Goal: Task Accomplishment & Management: Manage account settings

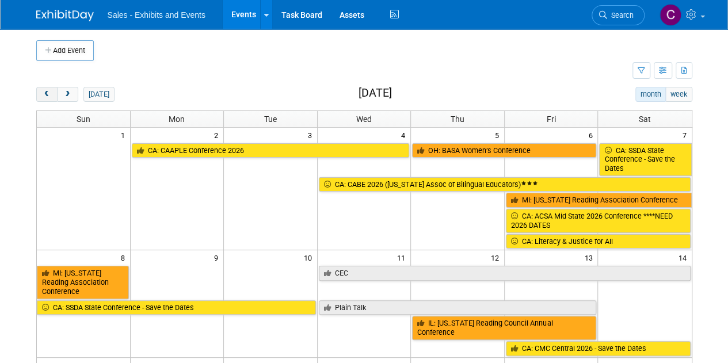
click at [43, 95] on span "prev" at bounding box center [47, 94] width 9 height 7
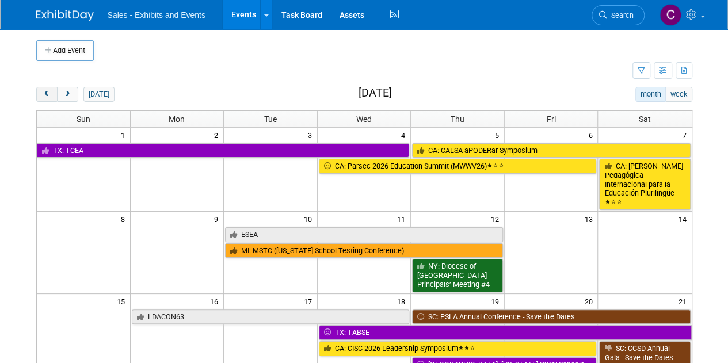
click at [43, 95] on span "prev" at bounding box center [47, 94] width 9 height 7
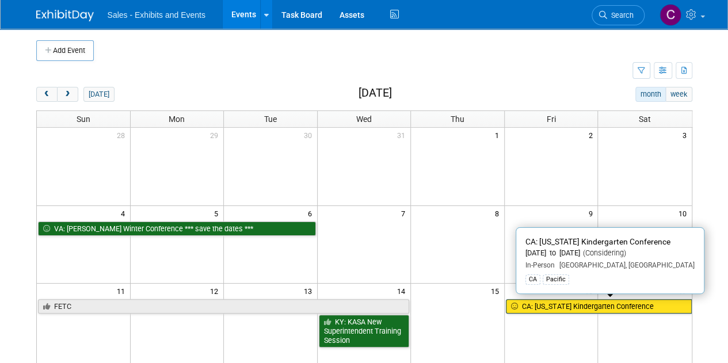
click at [525, 310] on link "CA: [US_STATE] Kindergarten Conference" at bounding box center [599, 306] width 186 height 15
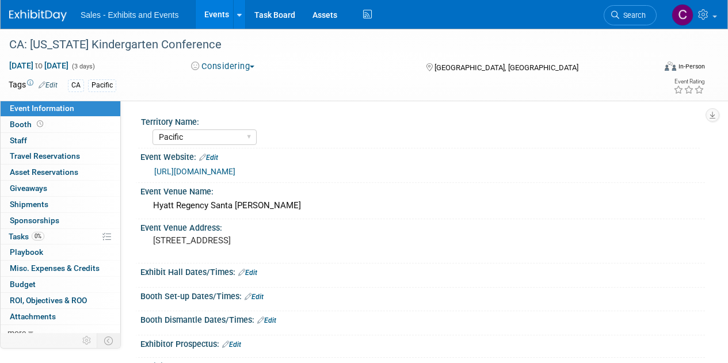
select select "Pacific"
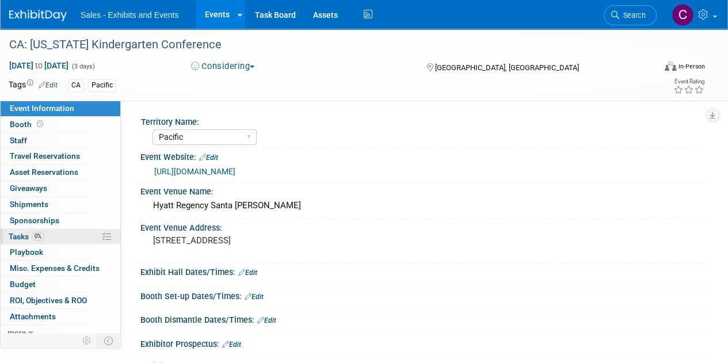
click at [15, 238] on span "Tasks 0%" at bounding box center [27, 236] width 36 height 9
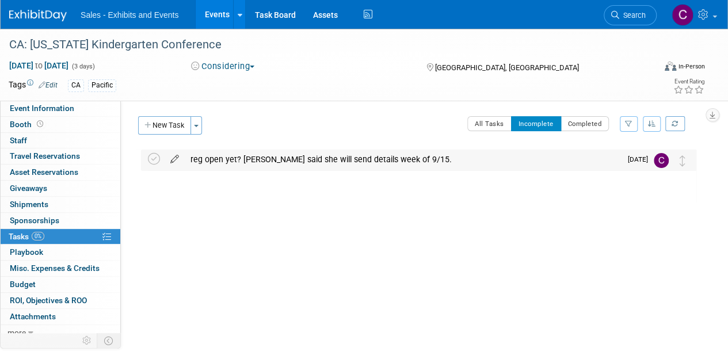
click at [177, 158] on icon at bounding box center [175, 157] width 20 height 14
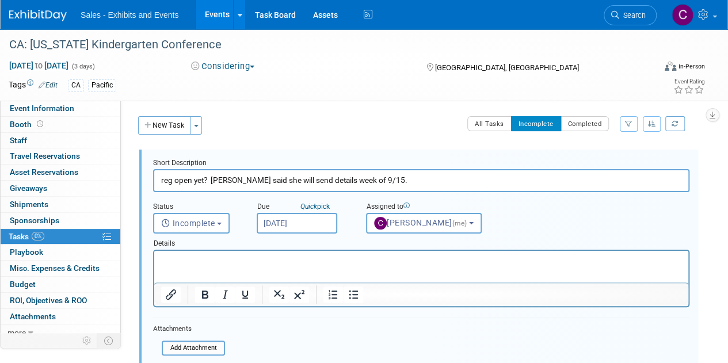
click at [293, 223] on input "Sep 19, 2025" at bounding box center [297, 223] width 81 height 21
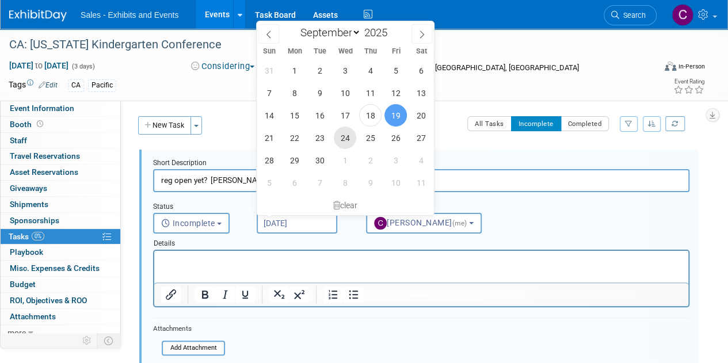
click at [350, 146] on span "24" at bounding box center [345, 138] width 22 height 22
type input "Sep 24, 2025"
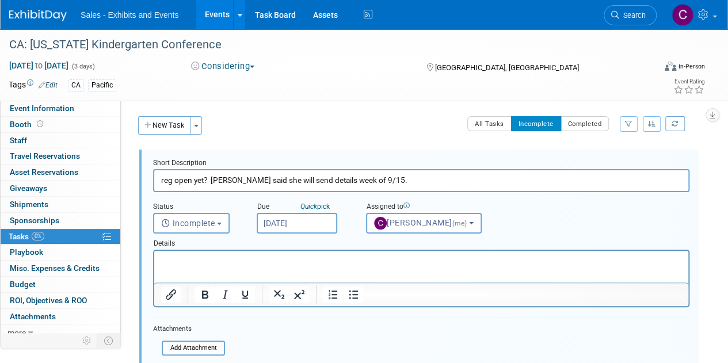
scroll to position [146, 0]
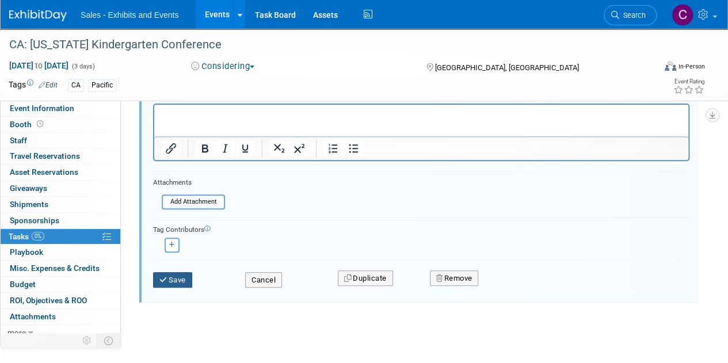
click at [171, 285] on button "Save" at bounding box center [172, 280] width 39 height 16
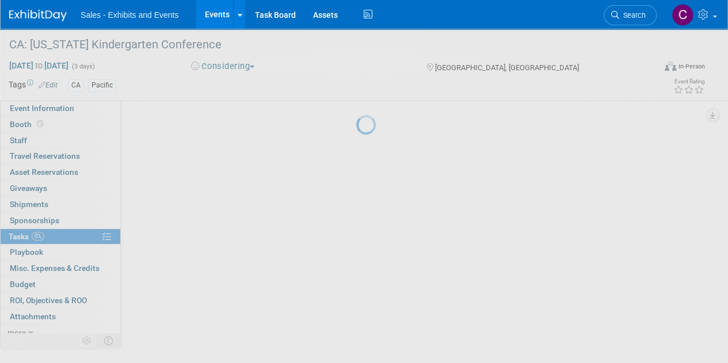
scroll to position [0, 0]
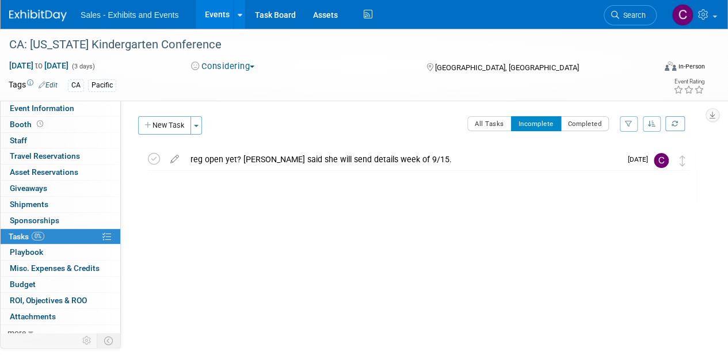
click at [214, 19] on link "Events" at bounding box center [217, 14] width 42 height 29
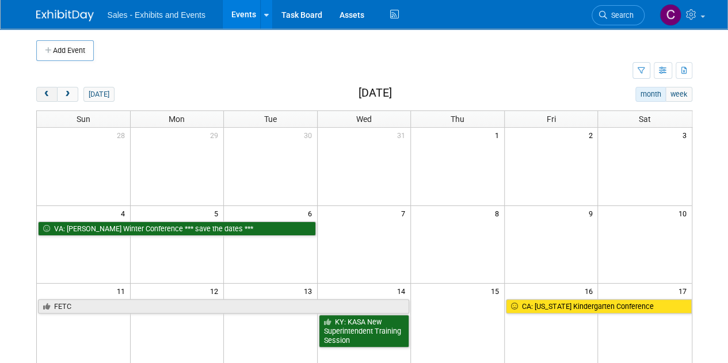
click at [50, 88] on button "prev" at bounding box center [46, 94] width 21 height 15
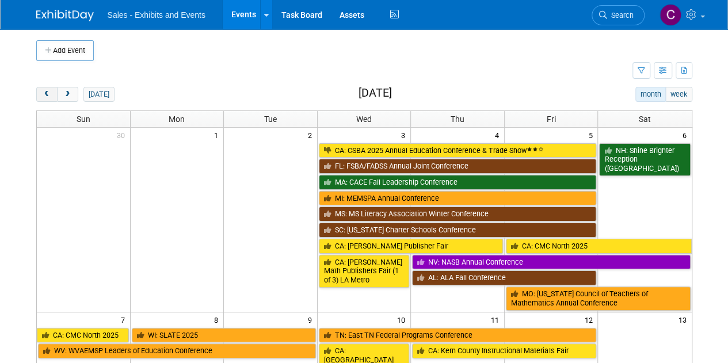
click at [50, 88] on button "prev" at bounding box center [46, 94] width 21 height 15
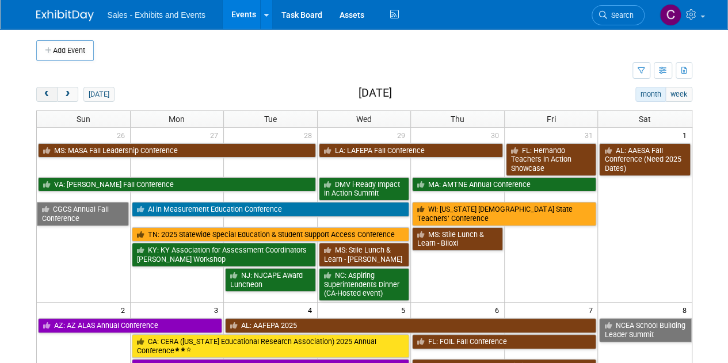
click at [50, 88] on button "prev" at bounding box center [46, 94] width 21 height 15
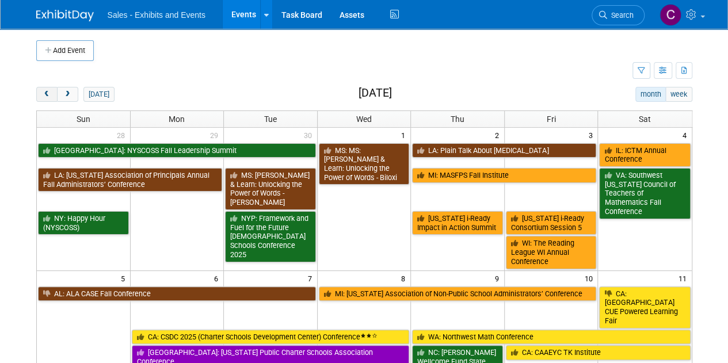
click at [50, 88] on button "prev" at bounding box center [46, 94] width 21 height 15
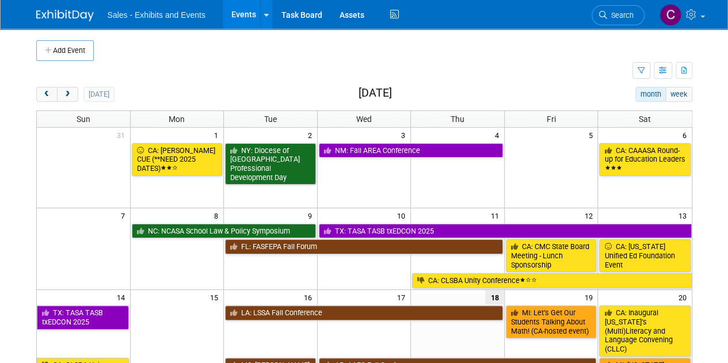
drag, startPoint x: 74, startPoint y: 87, endPoint x: 121, endPoint y: 87, distance: 47.7
click at [73, 87] on button "next" at bounding box center [67, 94] width 21 height 15
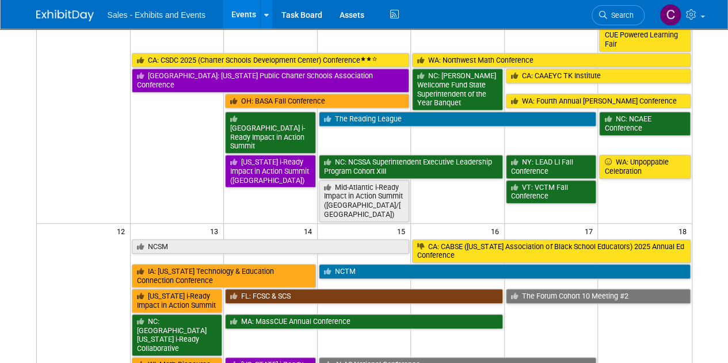
scroll to position [376, 0]
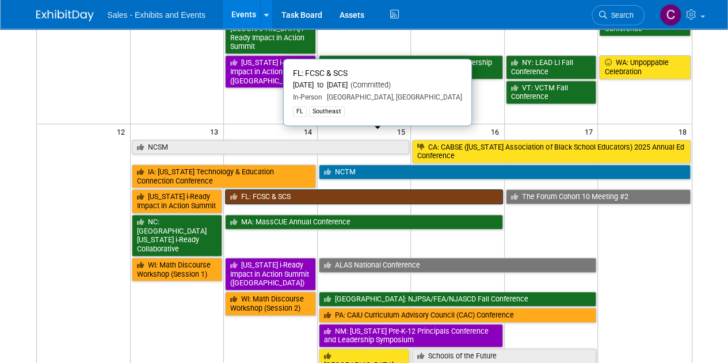
click at [306, 189] on link "FL: FCSC & SCS" at bounding box center [364, 196] width 278 height 15
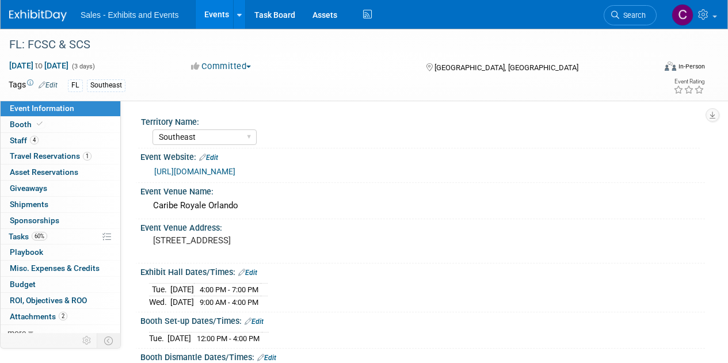
select select "Southeast"
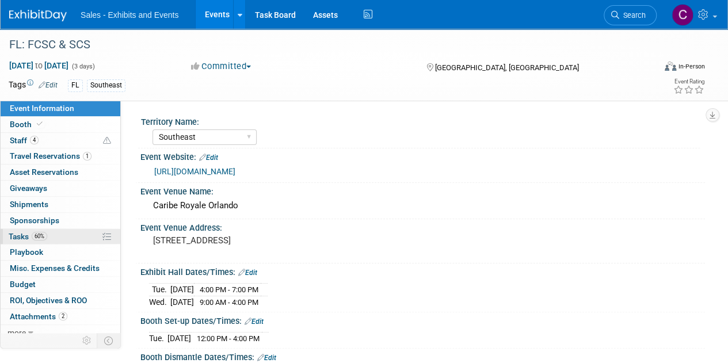
click at [26, 237] on span "Tasks 60%" at bounding box center [28, 236] width 39 height 9
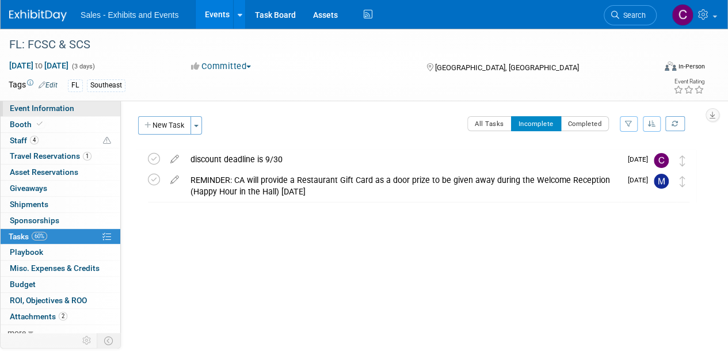
click at [20, 116] on link "Event Information" at bounding box center [61, 109] width 120 height 16
select select "Southeast"
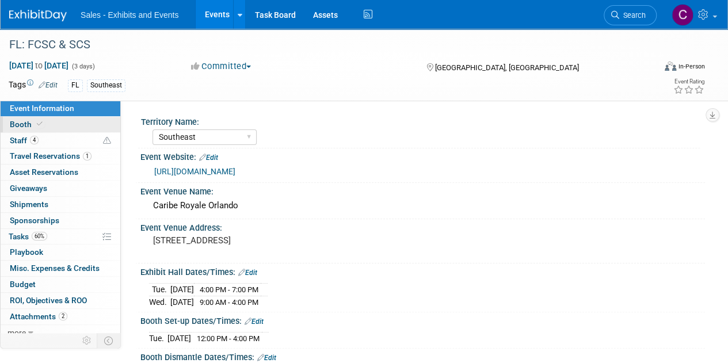
click at [22, 125] on span "Booth" at bounding box center [27, 124] width 35 height 9
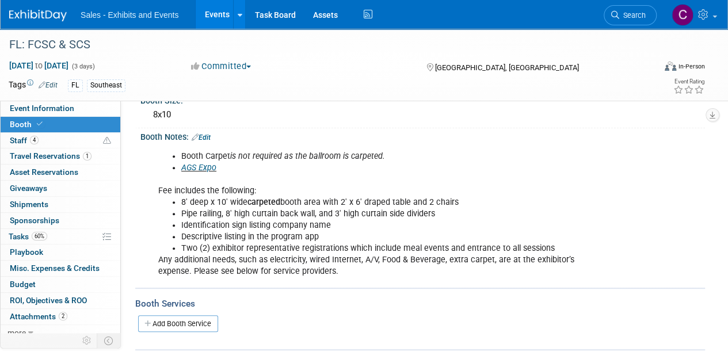
scroll to position [96, 0]
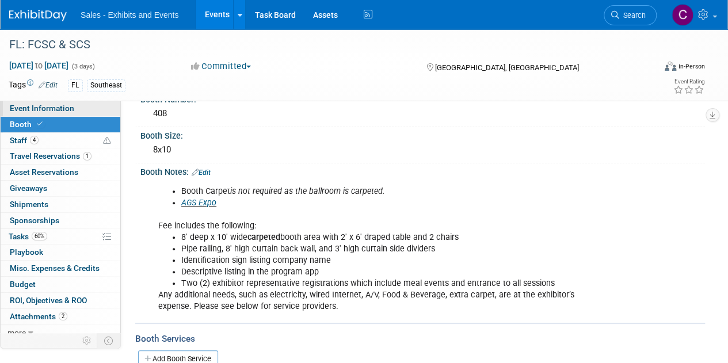
click at [63, 114] on link "Event Information" at bounding box center [61, 109] width 120 height 16
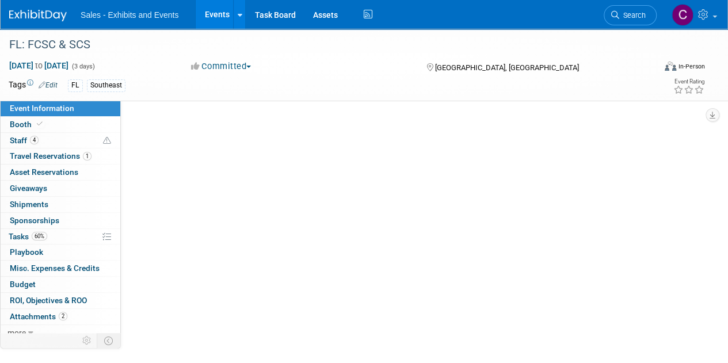
scroll to position [0, 0]
select select "Southeast"
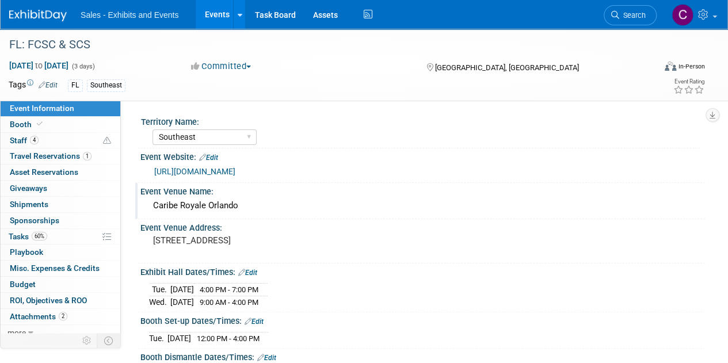
click at [231, 204] on div "Caribe Royale Orlando" at bounding box center [422, 206] width 547 height 18
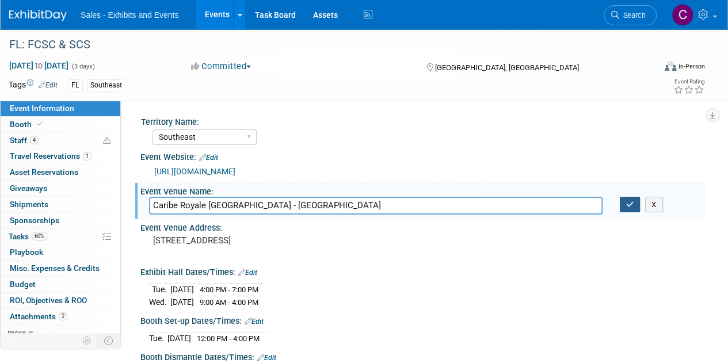
type input "Caribe Royale [GEOGRAPHIC_DATA] - [GEOGRAPHIC_DATA]"
click at [624, 203] on button "button" at bounding box center [630, 205] width 21 height 16
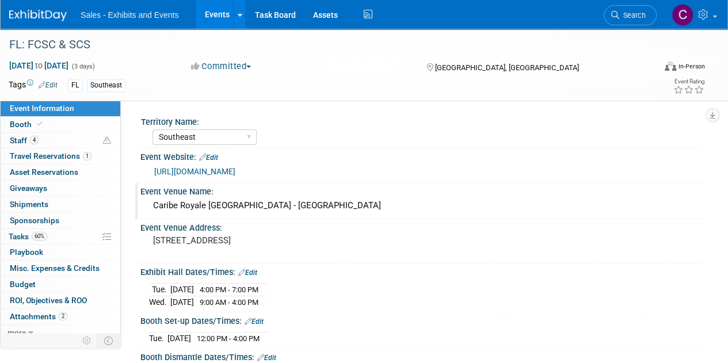
scroll to position [131, 0]
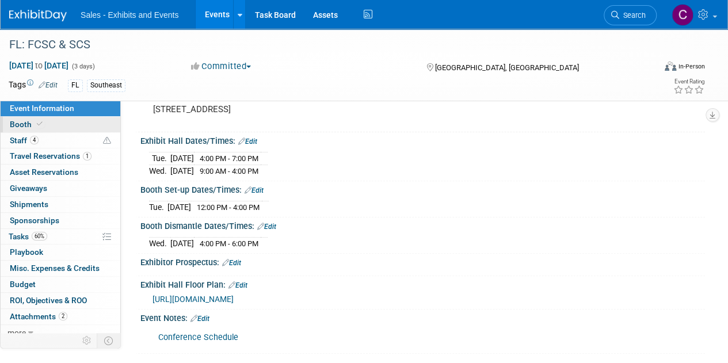
click at [22, 124] on span "Booth" at bounding box center [27, 124] width 35 height 9
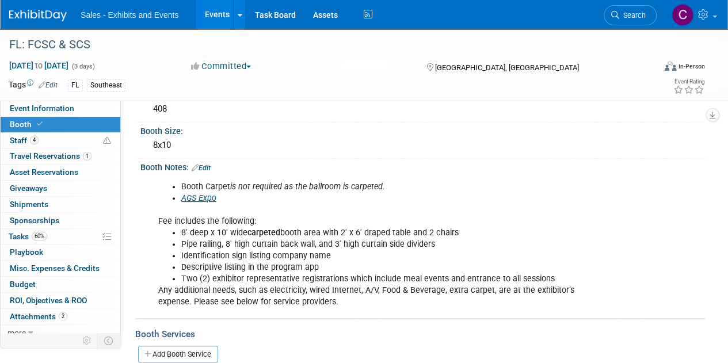
scroll to position [139, 0]
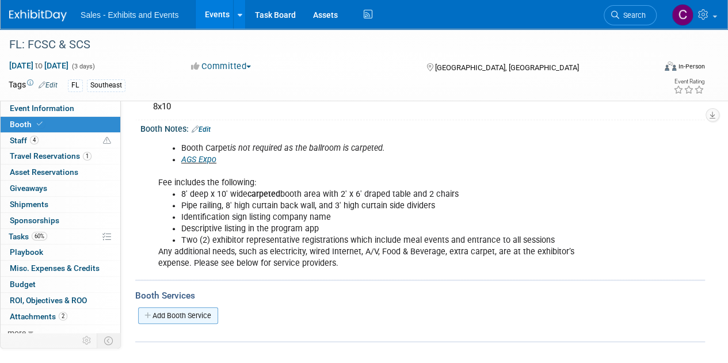
click at [166, 312] on link "Add Booth Service" at bounding box center [178, 315] width 80 height 17
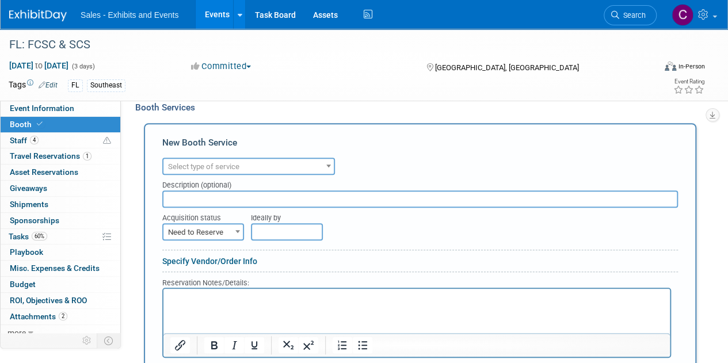
scroll to position [360, 0]
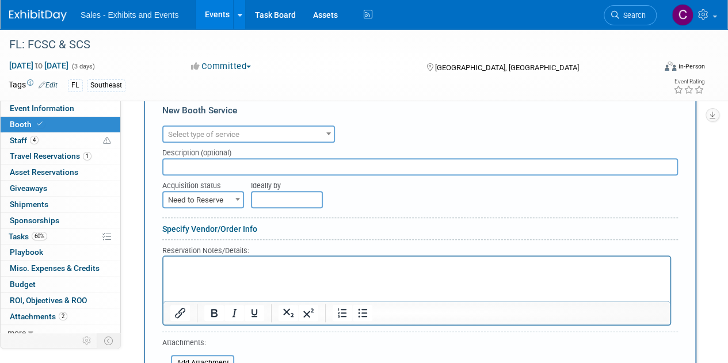
click at [235, 127] on span "Select type of service" at bounding box center [248, 135] width 170 height 16
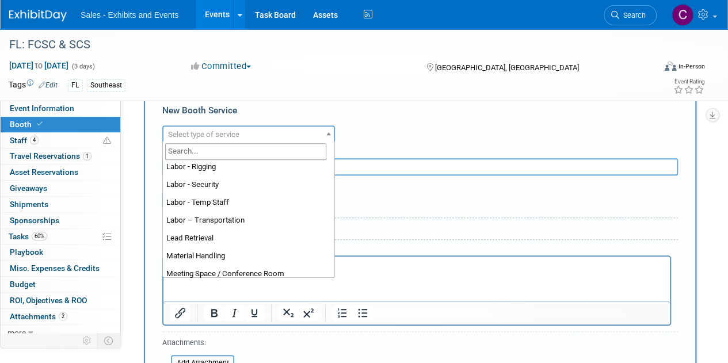
scroll to position [238, 0]
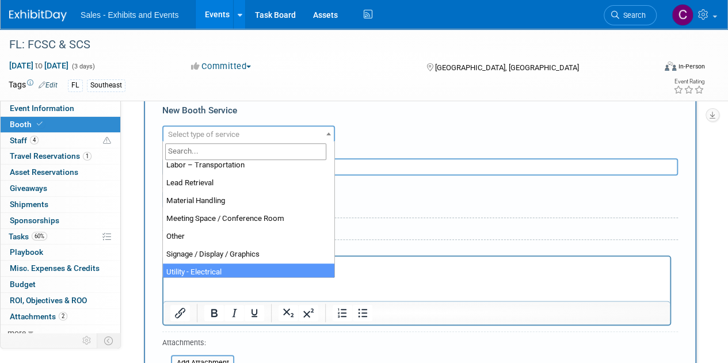
select select "8"
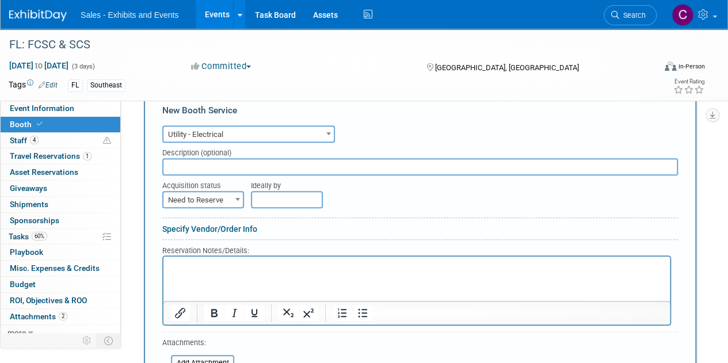
click at [217, 198] on span "Need to Reserve" at bounding box center [202, 200] width 79 height 16
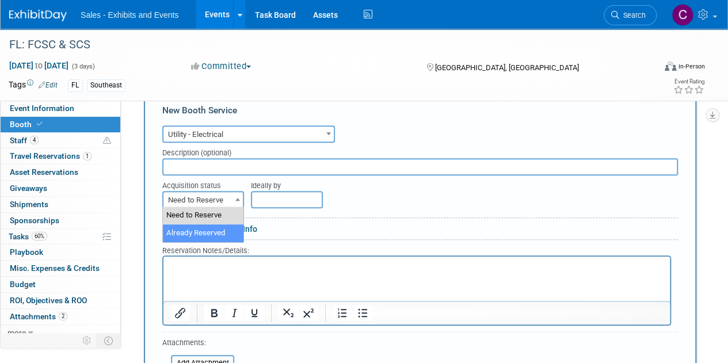
select select "2"
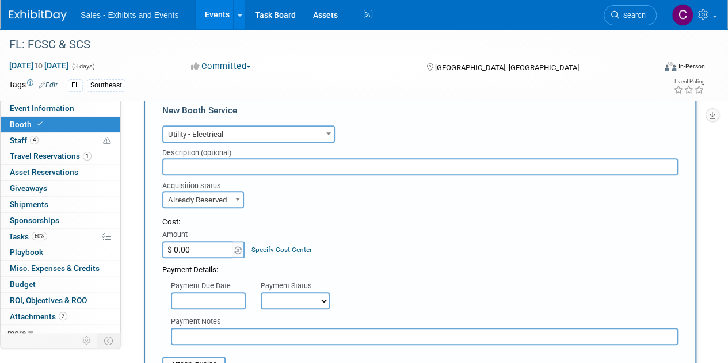
click at [227, 163] on input "text" at bounding box center [419, 166] width 515 height 17
type input "Outlet"
type input "$ 549.05"
click at [301, 309] on div "Payment Notes" at bounding box center [420, 327] width 533 height 36
click at [292, 293] on select "Not Paid Yet Partially Paid Paid in Full" at bounding box center [295, 300] width 69 height 17
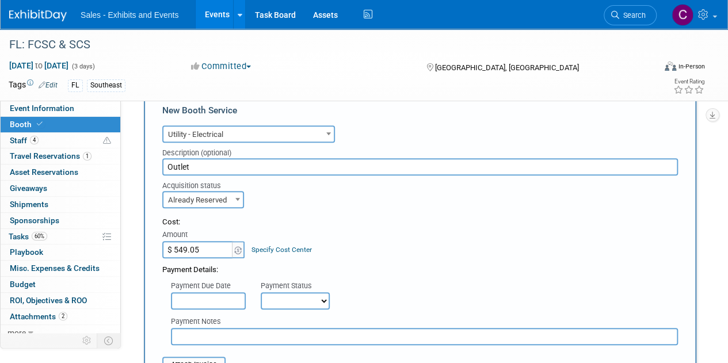
select select "1"
click at [261, 292] on select "Not Paid Yet Partially Paid Paid in Full" at bounding box center [295, 300] width 69 height 17
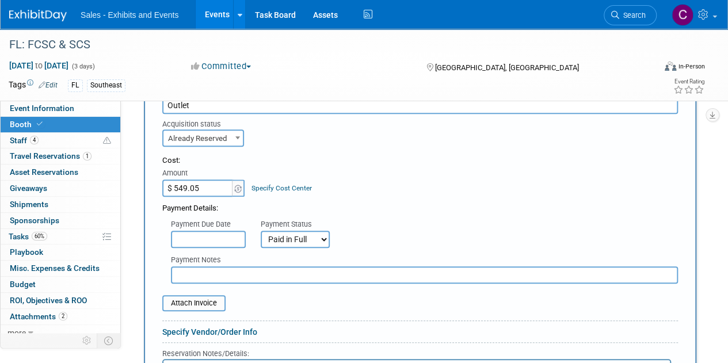
scroll to position [427, 0]
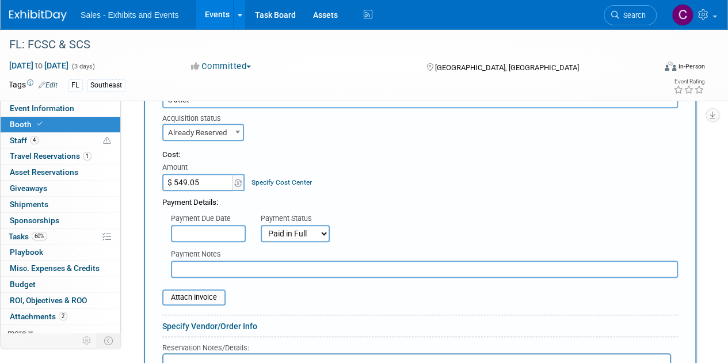
click at [225, 272] on input "text" at bounding box center [424, 269] width 507 height 17
type input "amex"
click at [182, 293] on input "file" at bounding box center [155, 297] width 137 height 14
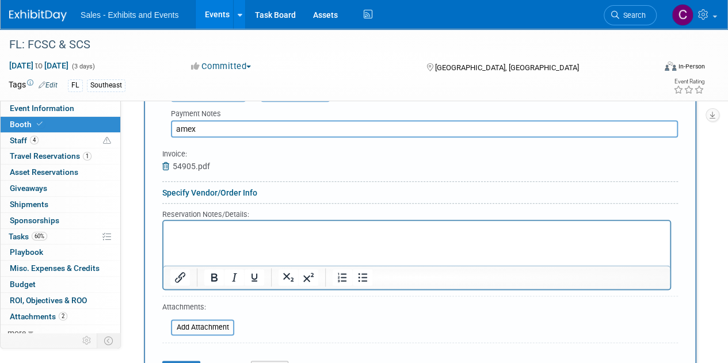
scroll to position [634, 0]
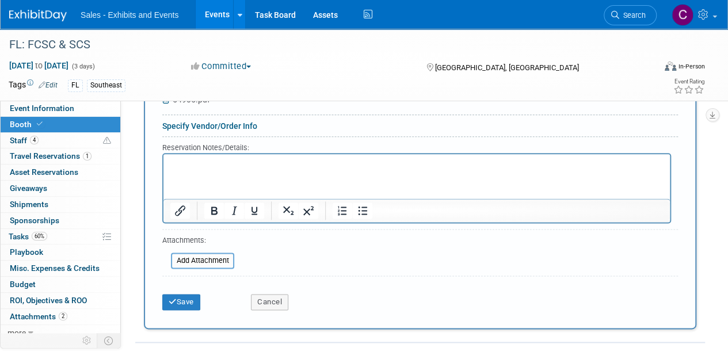
click at [205, 299] on div "Save" at bounding box center [198, 298] width 89 height 24
click at [174, 310] on div "Save Cancel" at bounding box center [419, 298] width 515 height 35
click at [171, 304] on button "Save" at bounding box center [181, 302] width 38 height 16
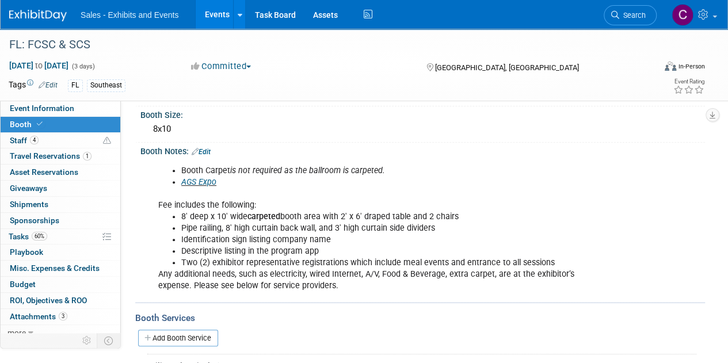
scroll to position [13, 0]
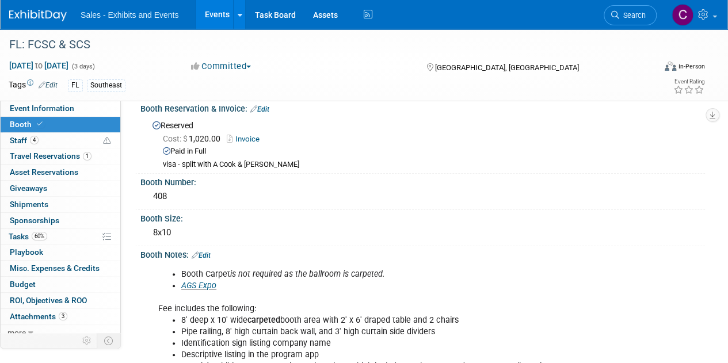
click at [230, 9] on link "Events" at bounding box center [217, 14] width 42 height 29
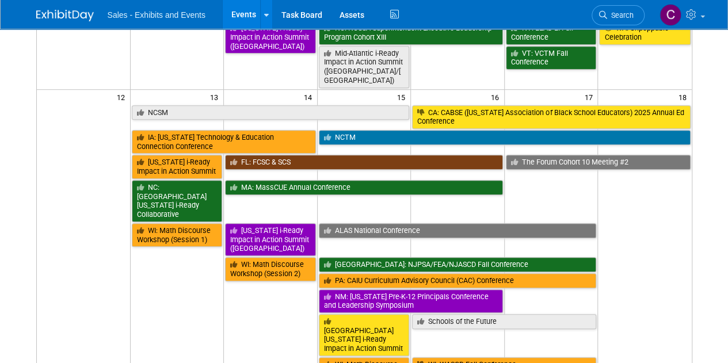
scroll to position [379, 0]
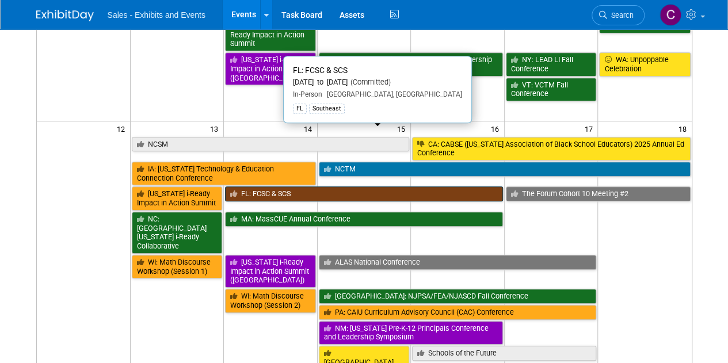
drag, startPoint x: 300, startPoint y: 151, endPoint x: 284, endPoint y: 137, distance: 21.3
click at [284, 186] on link "FL: FCSC & SCS" at bounding box center [364, 193] width 278 height 15
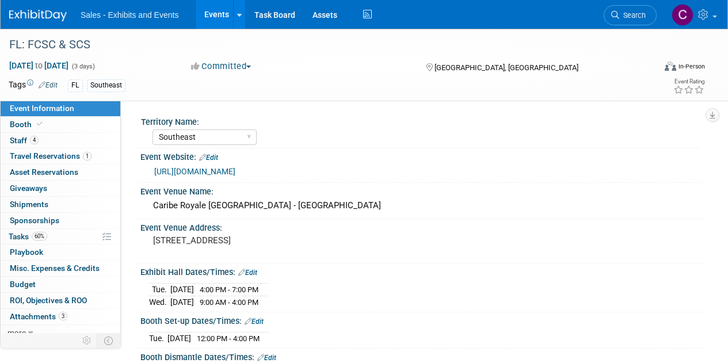
select select "Southeast"
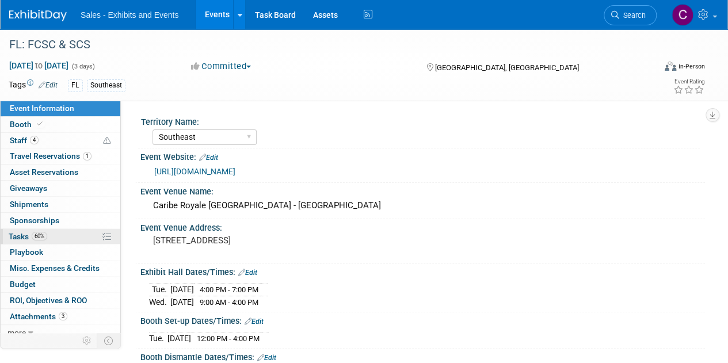
click at [22, 241] on link "60% Tasks 60%" at bounding box center [61, 237] width 120 height 16
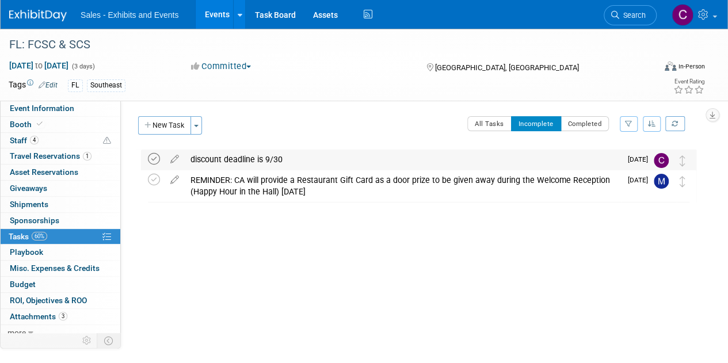
click at [153, 160] on icon at bounding box center [154, 159] width 12 height 12
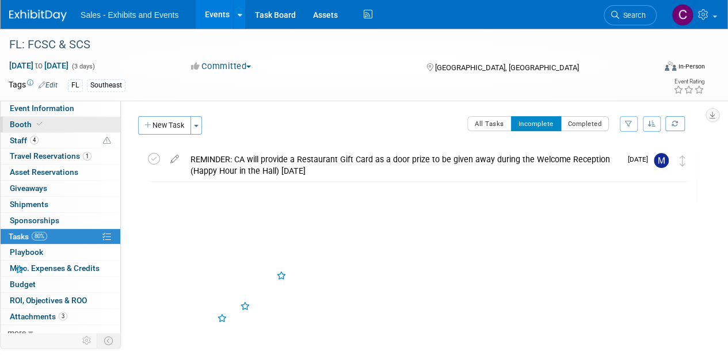
click at [17, 121] on span "Booth" at bounding box center [27, 124] width 35 height 9
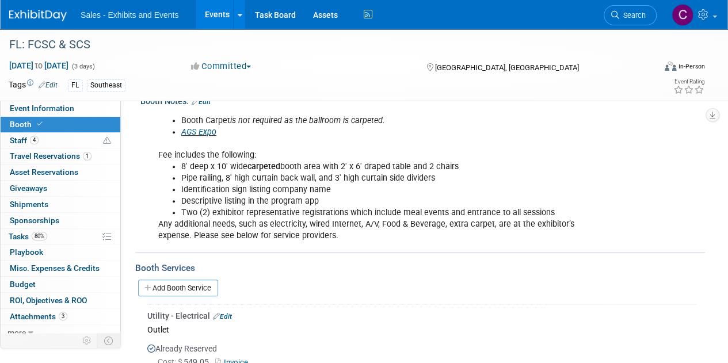
scroll to position [213, 0]
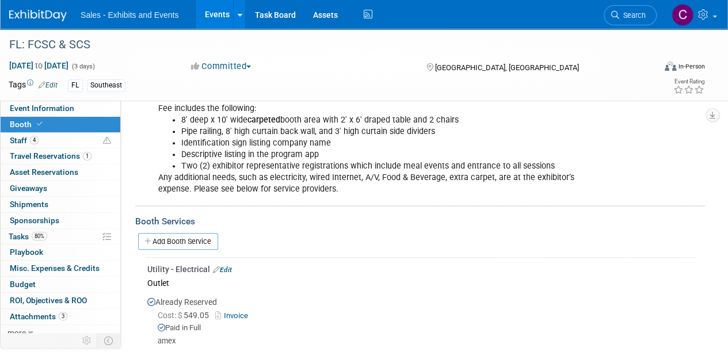
click at [211, 8] on link "Events" at bounding box center [217, 14] width 42 height 29
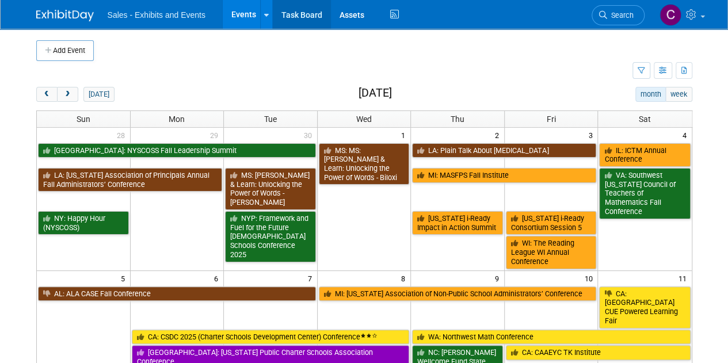
click at [316, 12] on link "Task Board" at bounding box center [302, 14] width 58 height 29
click at [70, 91] on span "next" at bounding box center [67, 94] width 9 height 7
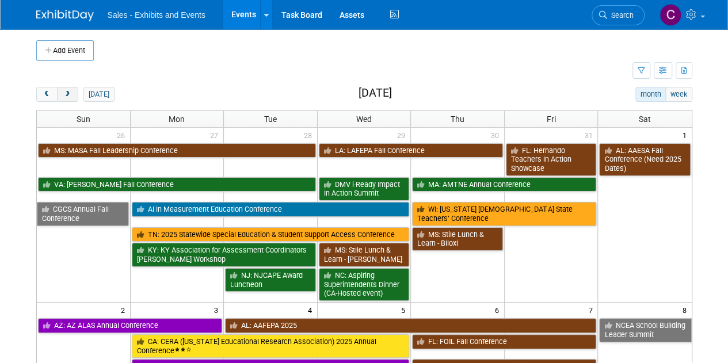
click at [70, 91] on span "next" at bounding box center [67, 94] width 9 height 7
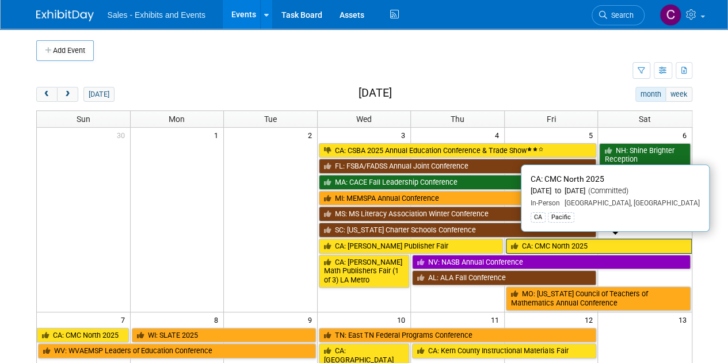
click at [554, 239] on link "CA: CMC North 2025" at bounding box center [599, 246] width 186 height 15
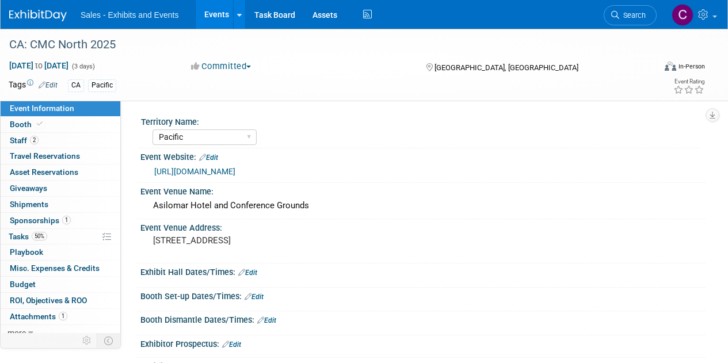
select select "Pacific"
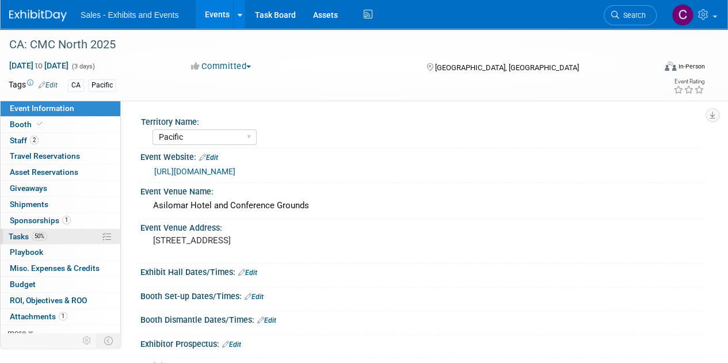
click at [19, 233] on span "Tasks 50%" at bounding box center [28, 236] width 39 height 9
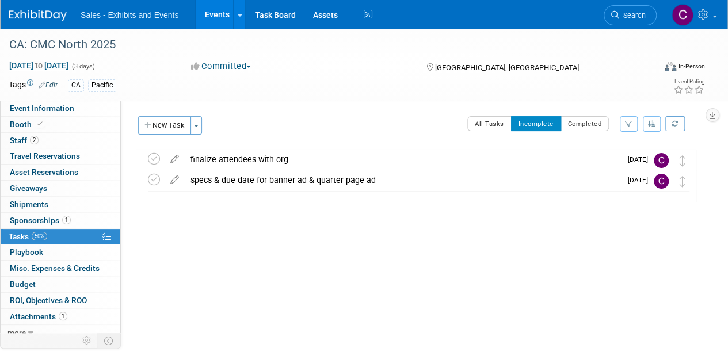
click at [212, 20] on link "Events" at bounding box center [217, 14] width 42 height 29
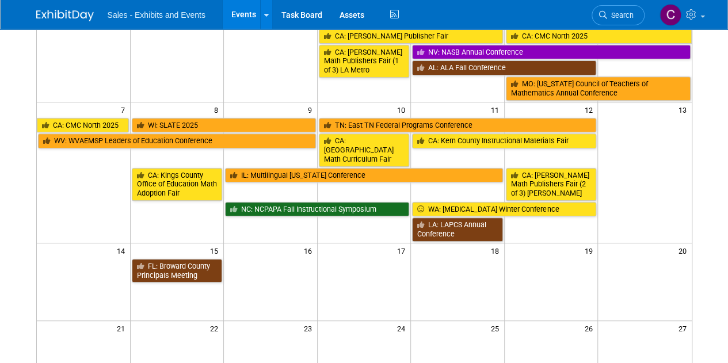
scroll to position [221, 0]
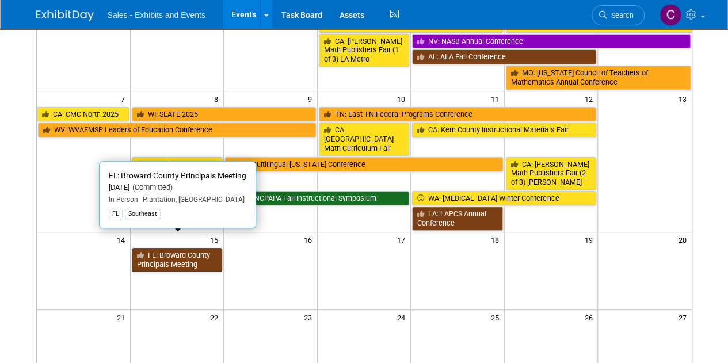
click at [161, 248] on link "FL: Broward County Principals Meeting" at bounding box center [177, 260] width 91 height 24
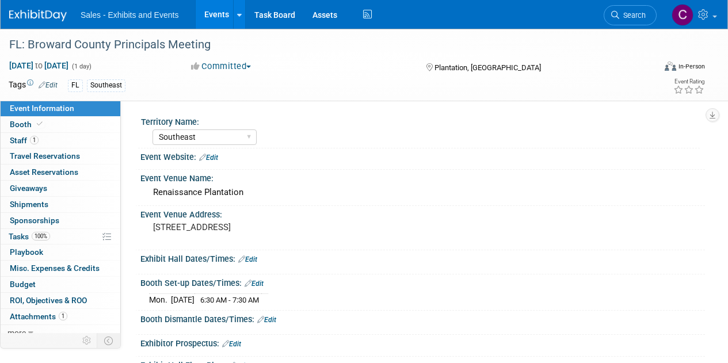
select select "Southeast"
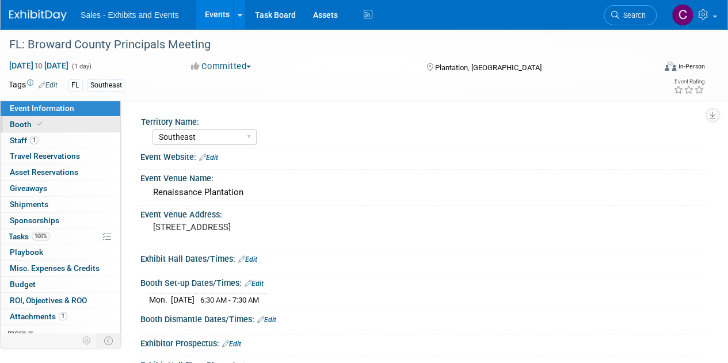
click at [17, 124] on span "Booth" at bounding box center [27, 124] width 35 height 9
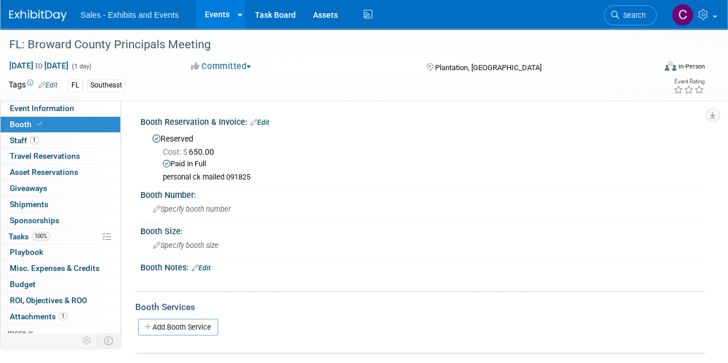
click at [265, 119] on link "Edit" at bounding box center [259, 122] width 19 height 8
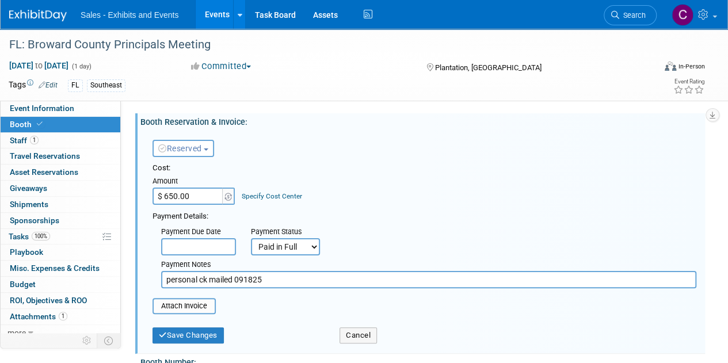
drag, startPoint x: 208, startPoint y: 277, endPoint x: 224, endPoint y: 269, distance: 18.0
click at [212, 276] on input "personal ck mailed 091825" at bounding box center [428, 279] width 535 height 17
type input "personal ck #2652 mailed 091825"
click at [194, 341] on button "Save Changes" at bounding box center [187, 335] width 71 height 16
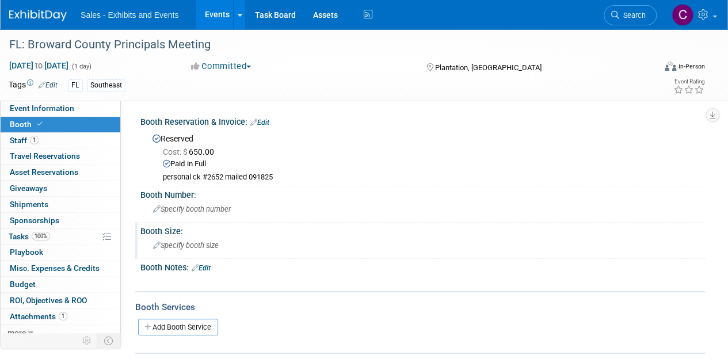
click at [182, 249] on div "Specify booth size" at bounding box center [422, 245] width 547 height 18
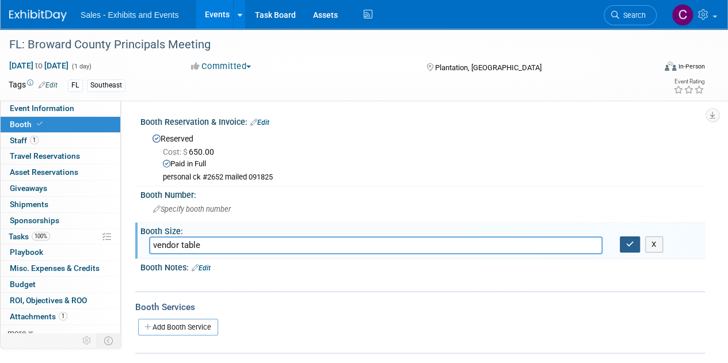
type input "vendor table"
drag, startPoint x: 621, startPoint y: 243, endPoint x: 613, endPoint y: 246, distance: 8.4
click at [622, 243] on button "button" at bounding box center [630, 244] width 21 height 16
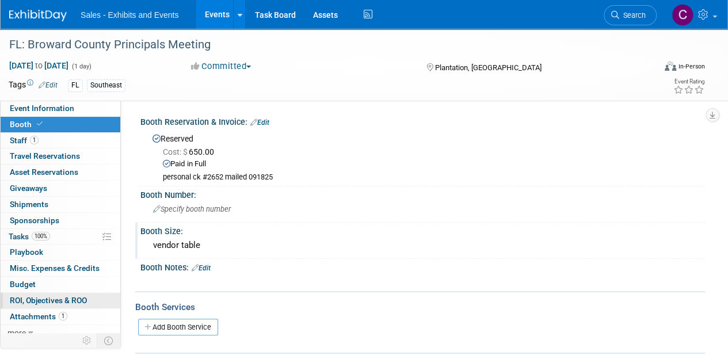
click at [21, 305] on link "0 ROI, Objectives & ROO 0" at bounding box center [61, 301] width 120 height 16
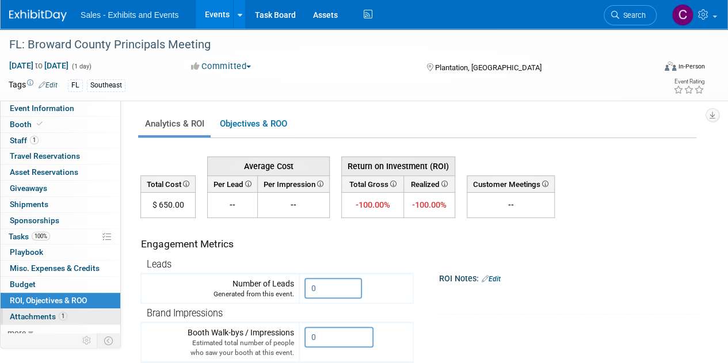
click at [24, 312] on span "Attachments 1" at bounding box center [39, 316] width 58 height 9
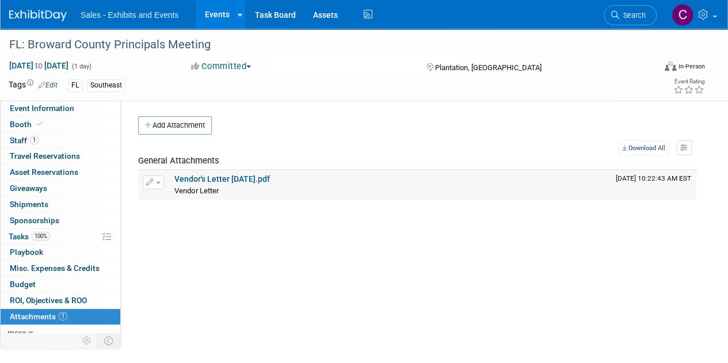
click at [244, 173] on td "Vendor's Letter December 2025.pdf Vendor Letter Vendor Letter X" at bounding box center [390, 184] width 441 height 29
click at [205, 177] on link "Vendor's Letter December 2025.pdf" at bounding box center [221, 178] width 95 height 9
click at [202, 12] on link "Events" at bounding box center [217, 14] width 42 height 29
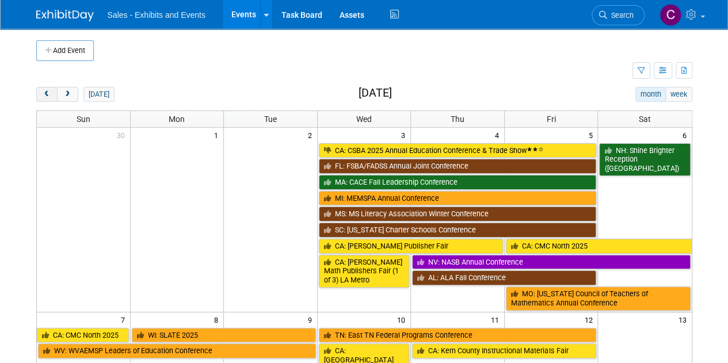
click at [46, 100] on button "prev" at bounding box center [46, 94] width 21 height 15
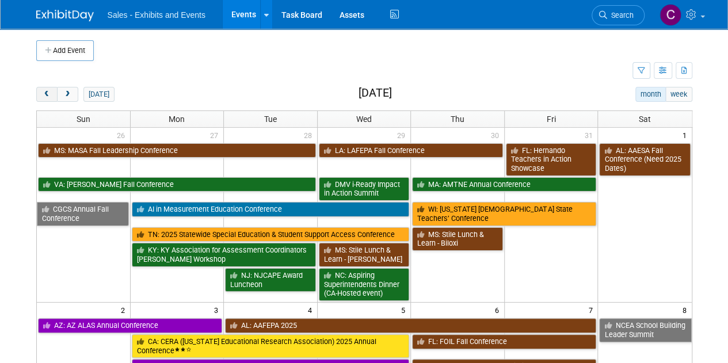
click at [46, 100] on button "prev" at bounding box center [46, 94] width 21 height 15
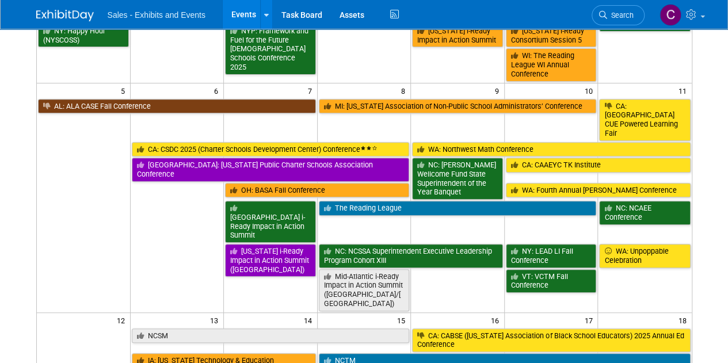
scroll to position [295, 0]
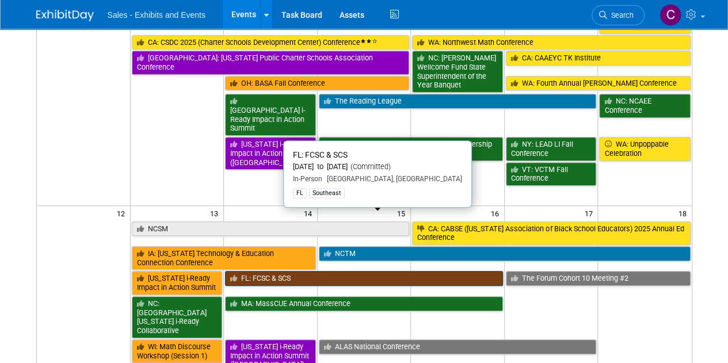
click at [288, 271] on link "FL: FCSC & SCS" at bounding box center [364, 278] width 278 height 15
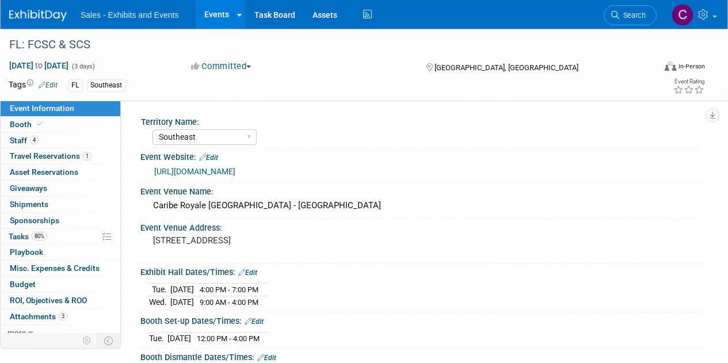
select select "Southeast"
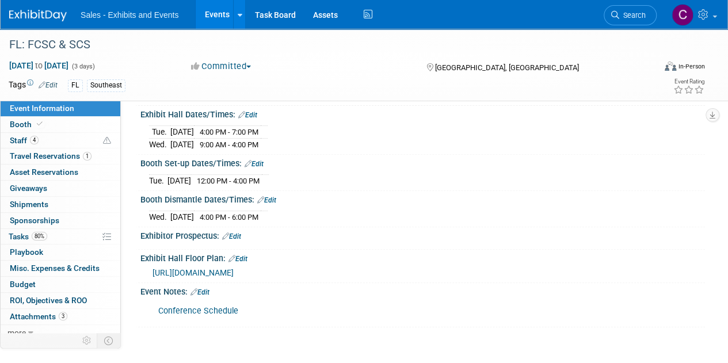
scroll to position [163, 0]
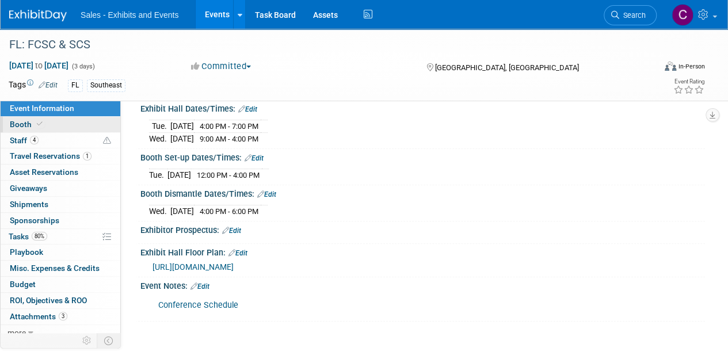
click at [35, 124] on span at bounding box center [40, 124] width 10 height 9
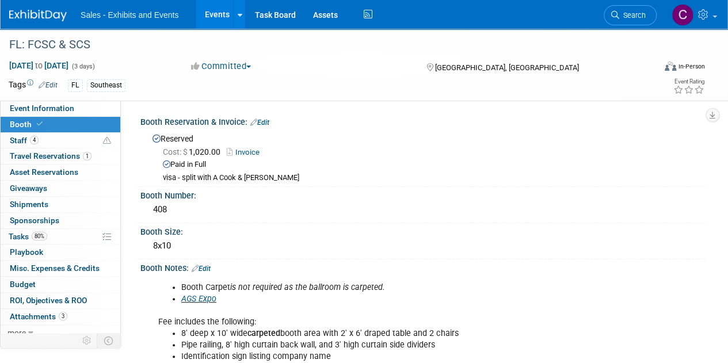
click at [213, 13] on link "Events" at bounding box center [217, 14] width 42 height 29
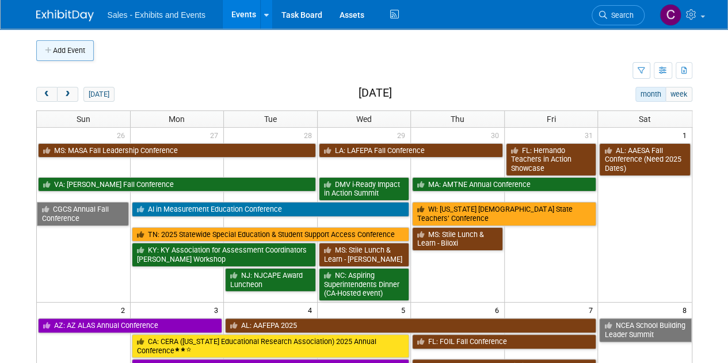
click at [51, 52] on icon "button" at bounding box center [49, 50] width 8 height 7
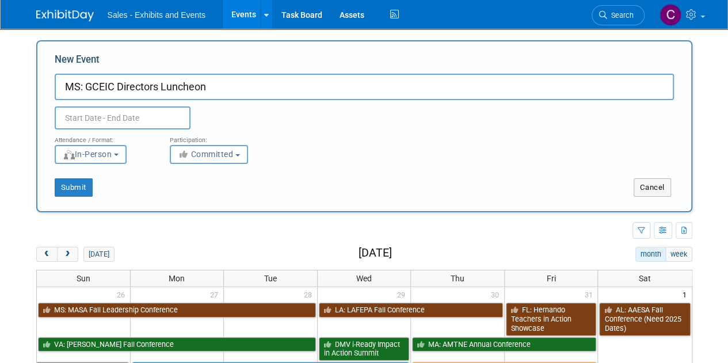
type input "MS: GCEIC Directors Luncheon"
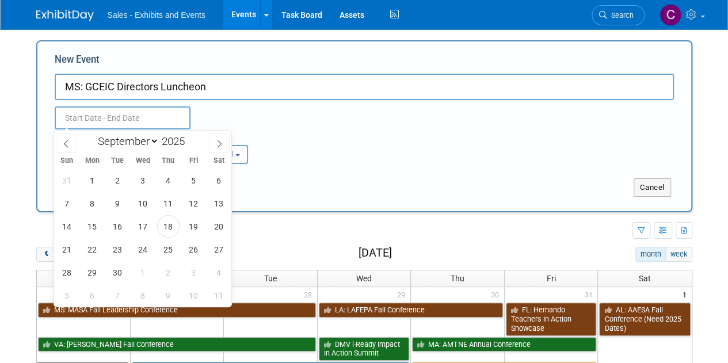
click at [132, 122] on input "text" at bounding box center [123, 117] width 136 height 23
click at [160, 220] on span "18" at bounding box center [168, 226] width 22 height 22
type input "[DATE] to [DATE]"
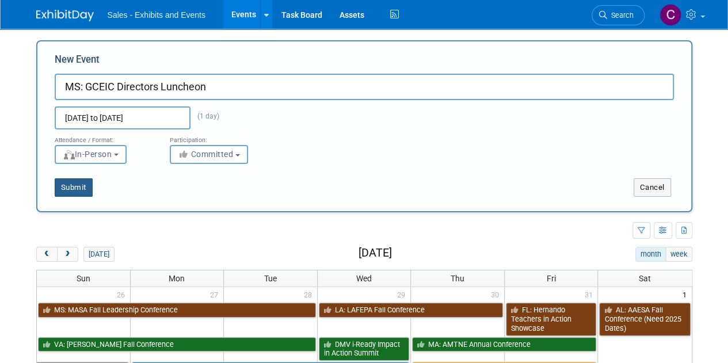
click at [80, 185] on button "Submit" at bounding box center [74, 187] width 38 height 18
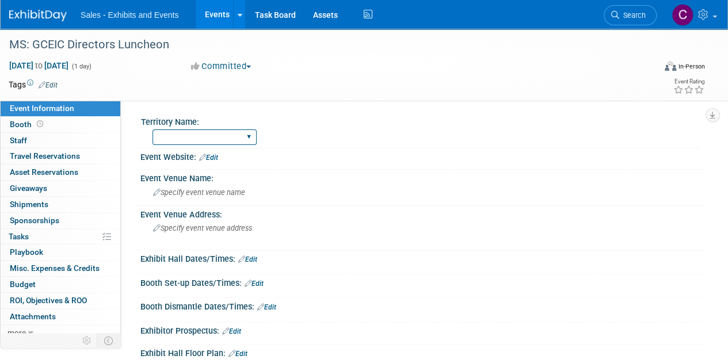
drag, startPoint x: 176, startPoint y: 133, endPoint x: 178, endPoint y: 139, distance: 6.2
click at [176, 133] on select "Atlantic Southeast Central Southwest Pacific Mountain National Strategic Partne…" at bounding box center [204, 137] width 104 height 16
select select "Southeast"
click at [152, 129] on select "Atlantic Southeast Central Southwest Pacific Mountain National Strategic Partne…" at bounding box center [204, 137] width 104 height 16
click at [56, 85] on link "Edit" at bounding box center [48, 85] width 19 height 8
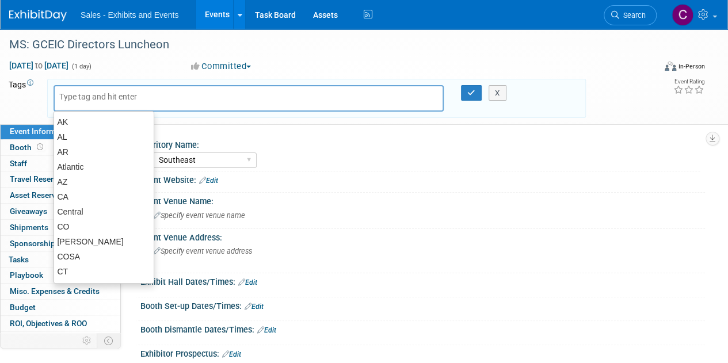
type input "m"
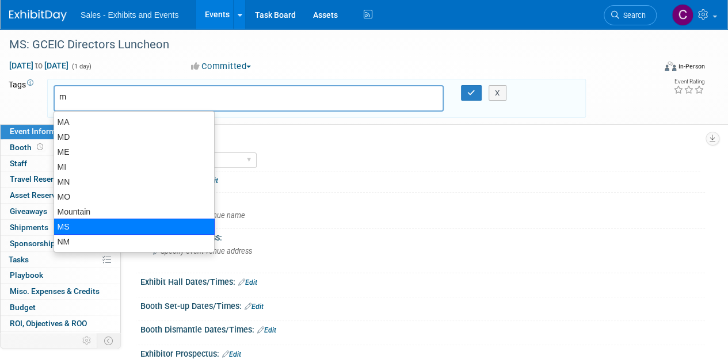
click at [84, 221] on div "MS" at bounding box center [133, 227] width 161 height 16
type input "MS"
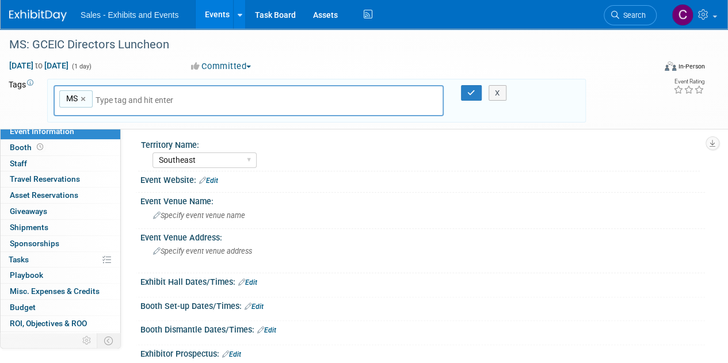
type input "s"
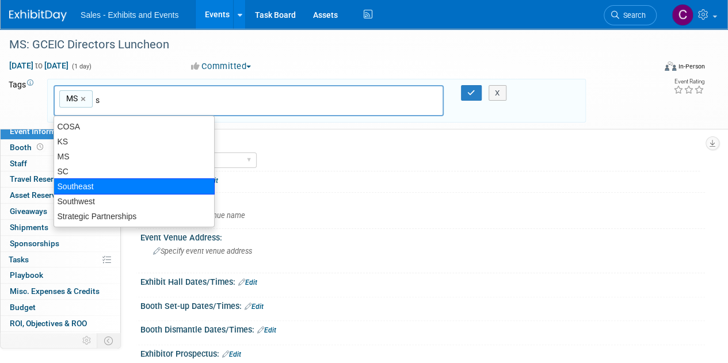
click at [125, 181] on div "Southeast" at bounding box center [133, 186] width 161 height 16
type input "MS, Southeast"
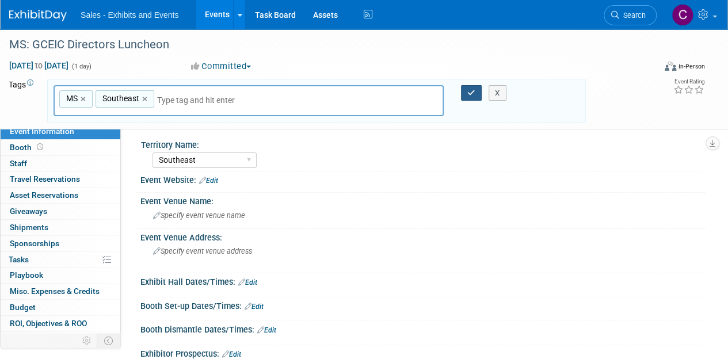
click at [473, 87] on button "button" at bounding box center [471, 93] width 21 height 16
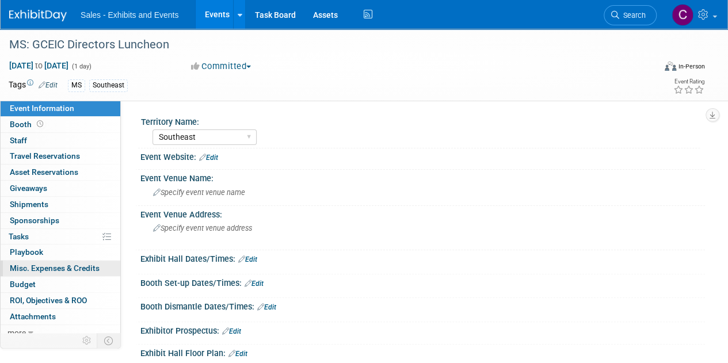
click at [61, 266] on span "Misc. Expenses & Credits 0" at bounding box center [55, 267] width 90 height 9
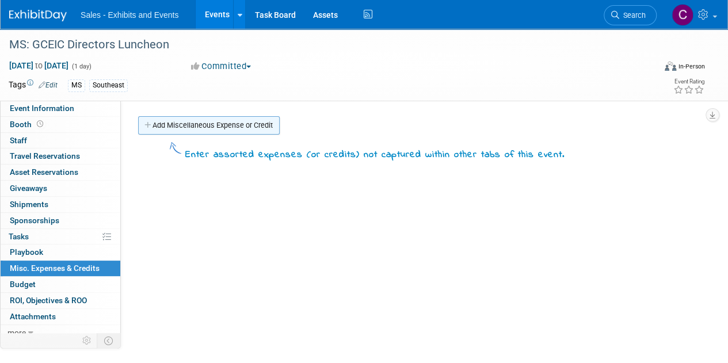
click at [211, 127] on link "Add Miscellaneous Expense or Credit" at bounding box center [209, 125] width 142 height 18
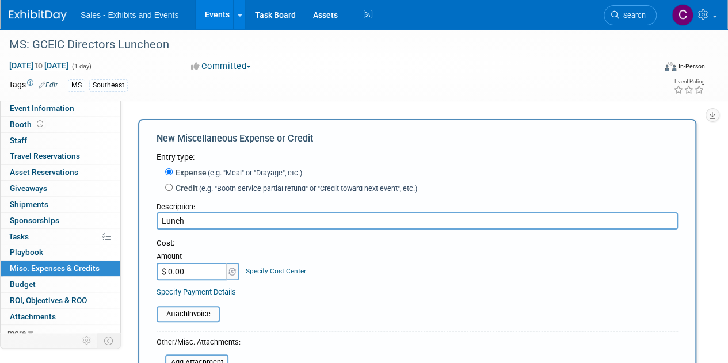
type input "Lunch"
click at [204, 273] on input "$ 0.00" at bounding box center [192, 271] width 72 height 17
type input "$ 386.53"
click at [183, 317] on input "file" at bounding box center [150, 314] width 137 height 14
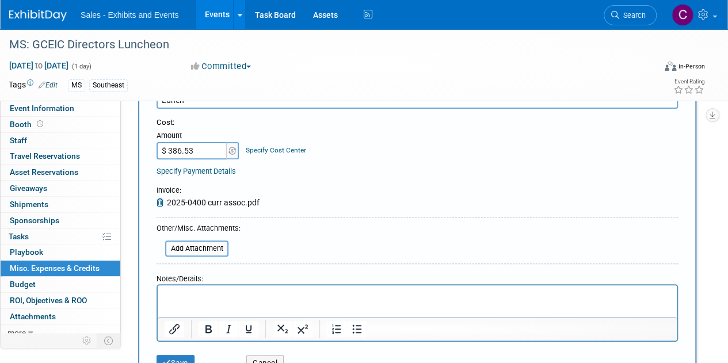
scroll to position [139, 0]
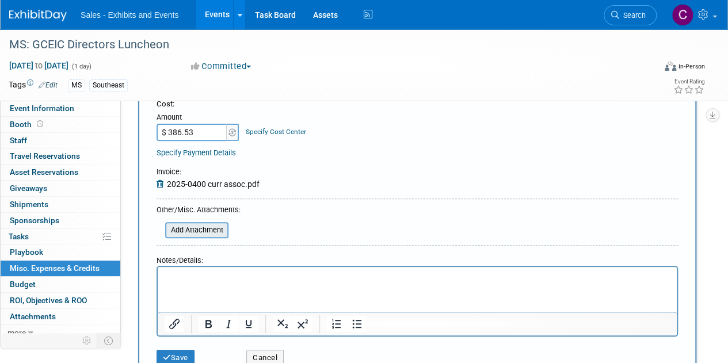
click at [200, 238] on div "Add Attachment" at bounding box center [196, 230] width 63 height 16
click at [199, 232] on input "file" at bounding box center [158, 230] width 137 height 14
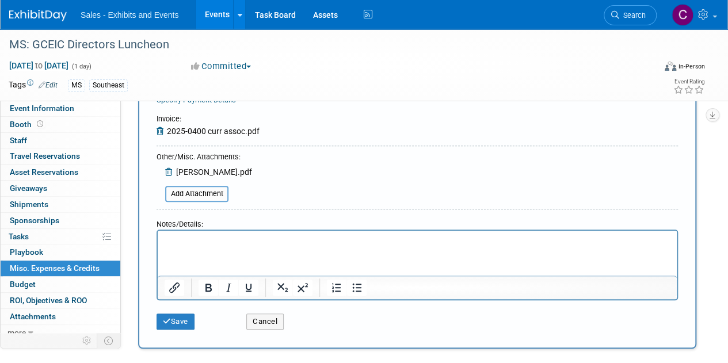
scroll to position [235, 0]
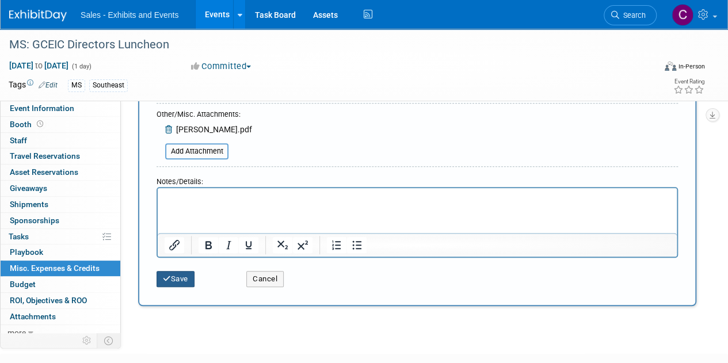
click at [171, 274] on button "Save" at bounding box center [175, 279] width 38 height 16
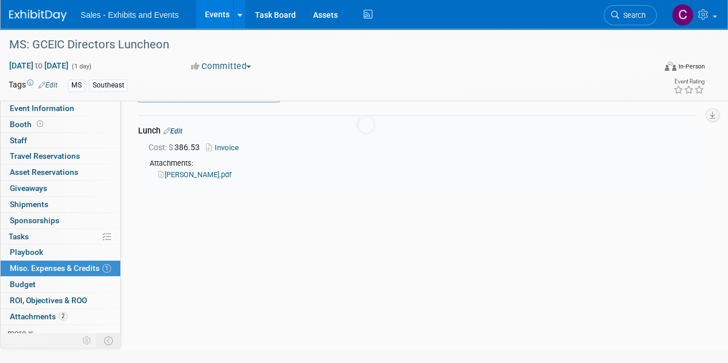
scroll to position [25, 0]
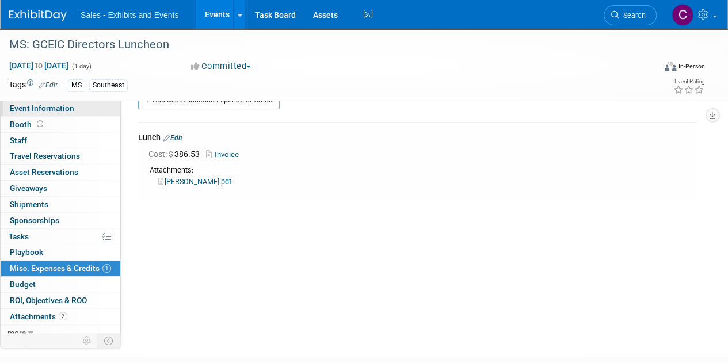
click at [78, 108] on link "Event Information" at bounding box center [61, 109] width 120 height 16
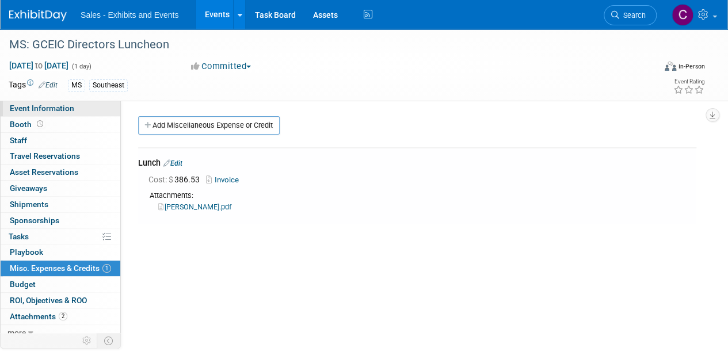
select select "Southeast"
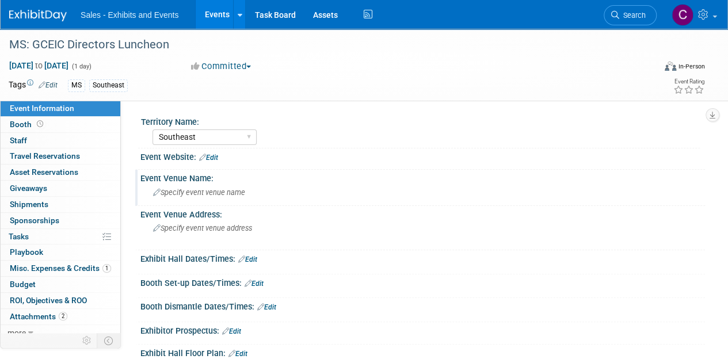
click at [185, 188] on span "Specify event venue name" at bounding box center [199, 192] width 92 height 9
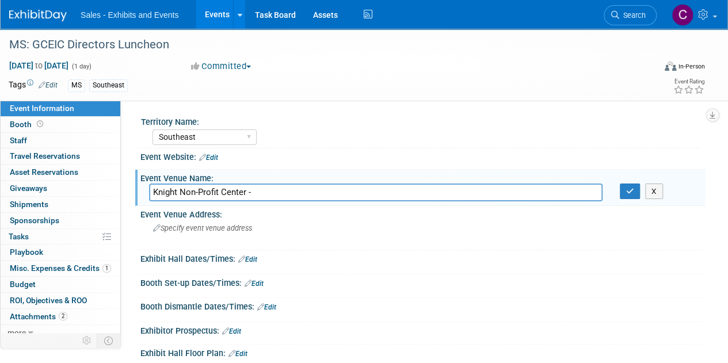
paste input "Hancock-Whitney Banquet Room"
type input "Knight Non-Profit Center - Hancock-Whitney Banquet Room"
click at [626, 193] on icon "button" at bounding box center [630, 191] width 8 height 7
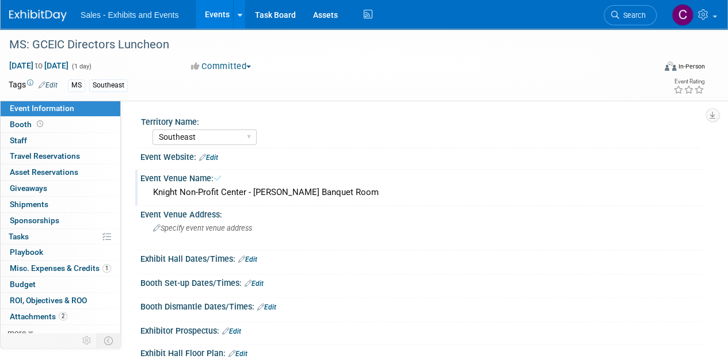
click at [173, 194] on div "Knight Non-Profit Center - Hancock-Whitney Banquet Room" at bounding box center [422, 192] width 547 height 18
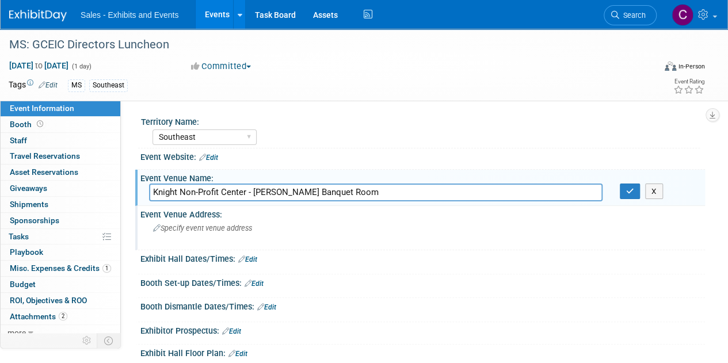
drag, startPoint x: 173, startPoint y: 194, endPoint x: 439, endPoint y: 210, distance: 267.4
click at [439, 210] on div "Territory Name: Atlantic Southeast Central Southwest Pacific Mountain National …" at bounding box center [417, 256] width 558 height 286
click at [634, 195] on button "button" at bounding box center [630, 191] width 21 height 16
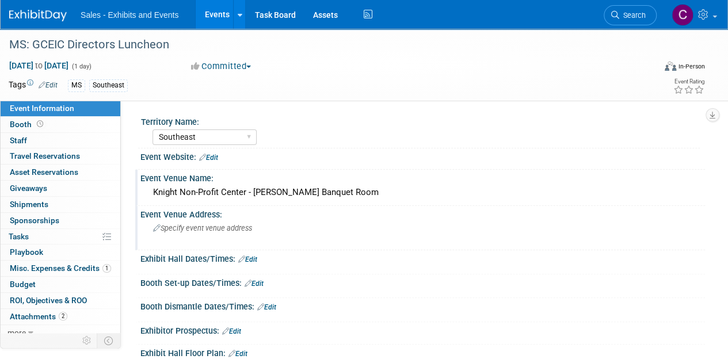
click at [197, 234] on div "Specify event venue address" at bounding box center [258, 232] width 218 height 26
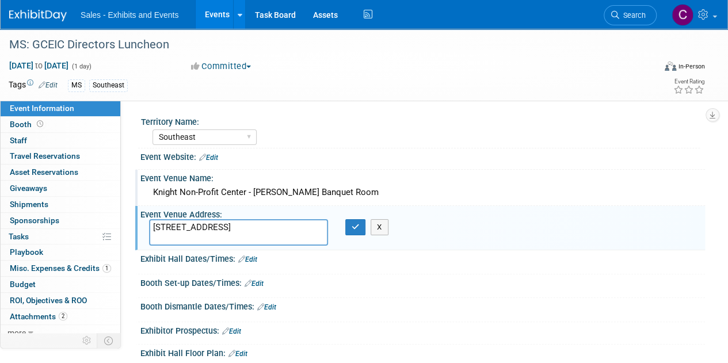
click at [245, 225] on textarea "11975 Seaway Road Suite A101 Gulfport, MS 39503" at bounding box center [238, 232] width 179 height 26
drag, startPoint x: 245, startPoint y: 225, endPoint x: 277, endPoint y: 225, distance: 32.2
click at [277, 225] on textarea "11975 Seaway Road Suite A101 Gulfport, MS 39503" at bounding box center [238, 232] width 179 height 26
type textarea "11975 Seaway Road Gulfport, MS 39503"
click at [350, 225] on button "button" at bounding box center [355, 227] width 21 height 16
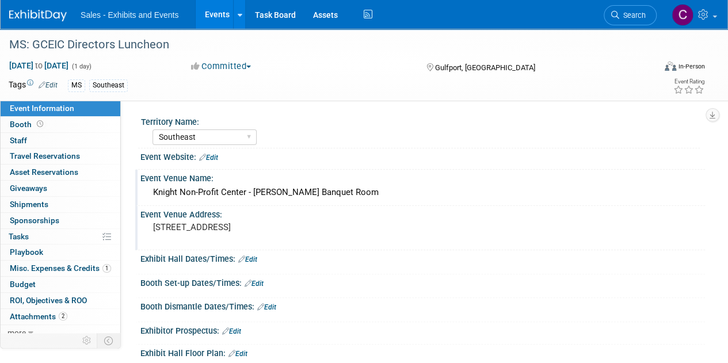
click at [216, 22] on link "Events" at bounding box center [217, 14] width 42 height 29
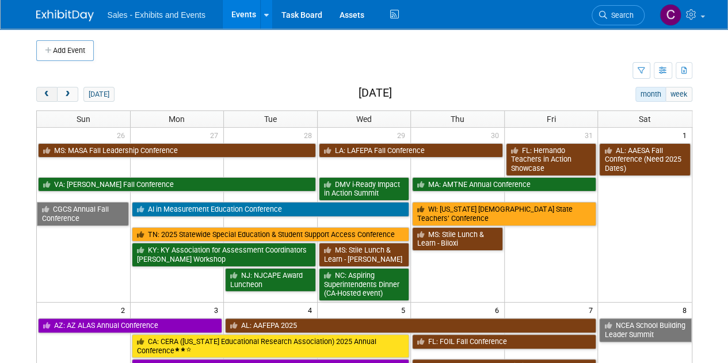
click at [50, 87] on button "prev" at bounding box center [46, 94] width 21 height 15
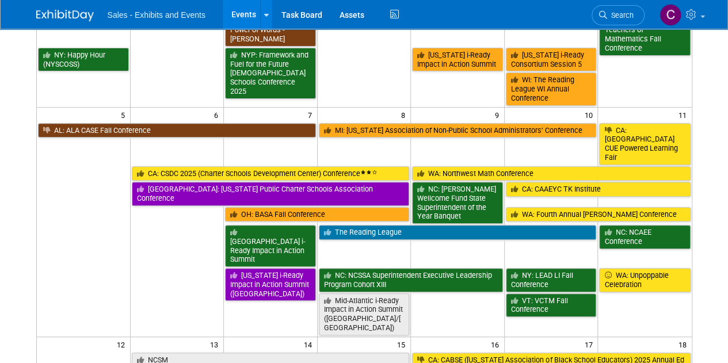
scroll to position [127, 0]
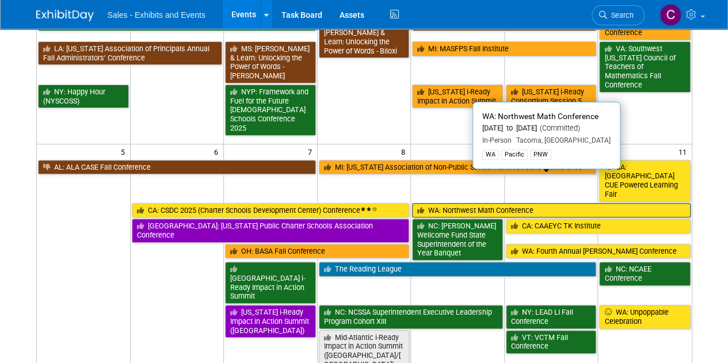
click at [481, 203] on link "WA: Northwest Math Conference" at bounding box center [551, 210] width 278 height 15
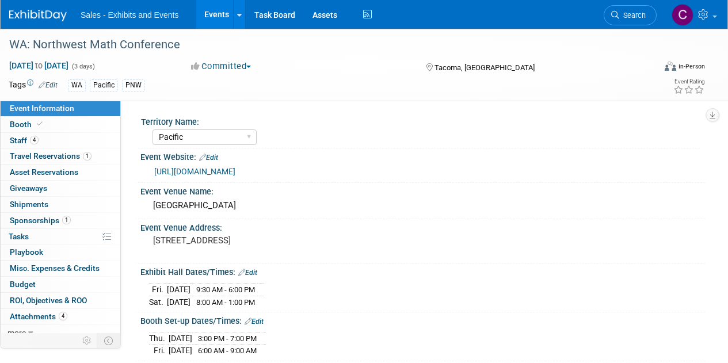
select select "Pacific"
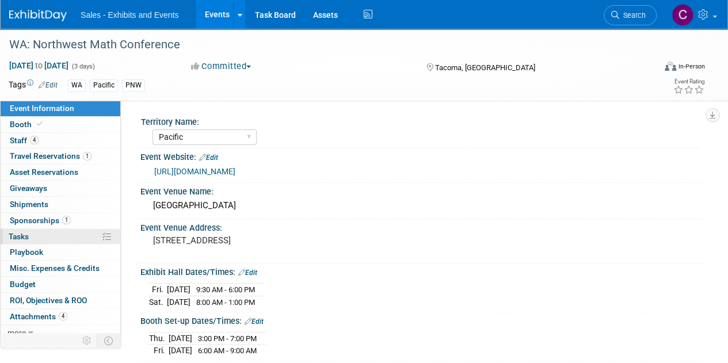
click at [28, 236] on span "Tasks 0%" at bounding box center [19, 236] width 20 height 9
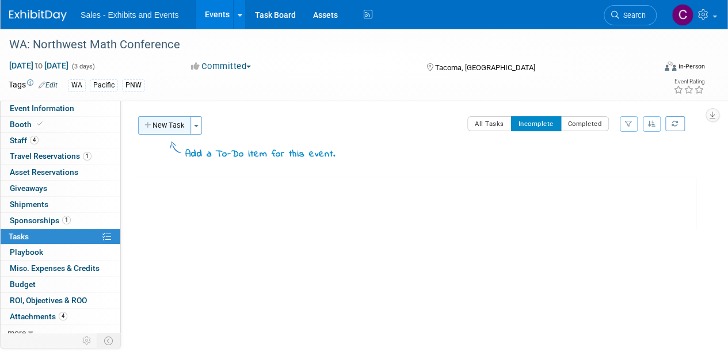
click at [151, 129] on button "New Task" at bounding box center [164, 125] width 53 height 18
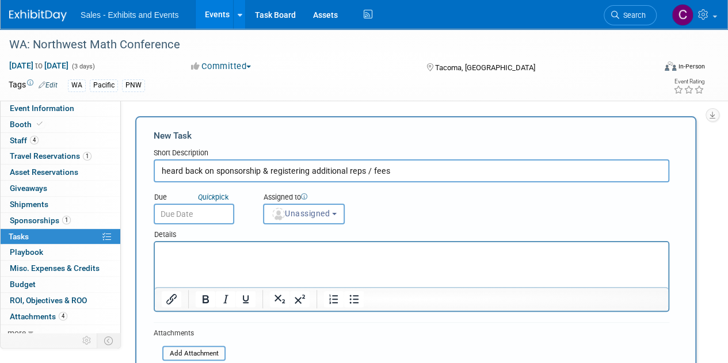
type input "heard back on sponsorship & registering additional reps / fees"
click at [205, 223] on input "text" at bounding box center [194, 214] width 81 height 21
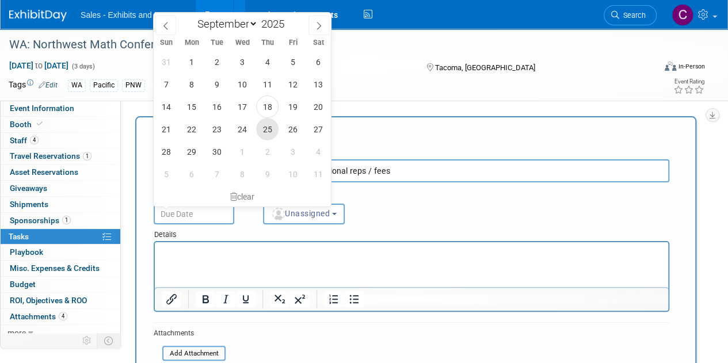
click at [274, 135] on span "25" at bounding box center [267, 129] width 22 height 22
type input "Sep 25, 2025"
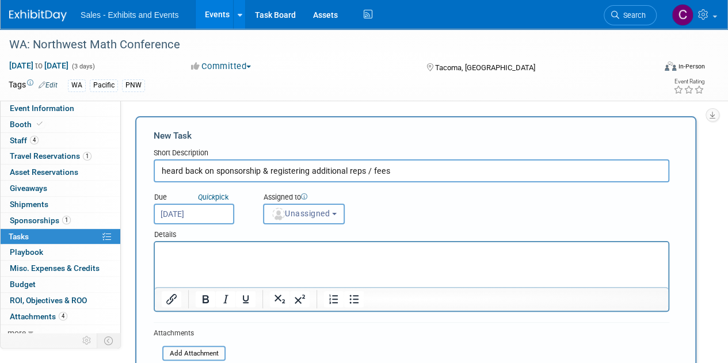
click at [311, 216] on span "Unassigned" at bounding box center [300, 213] width 59 height 9
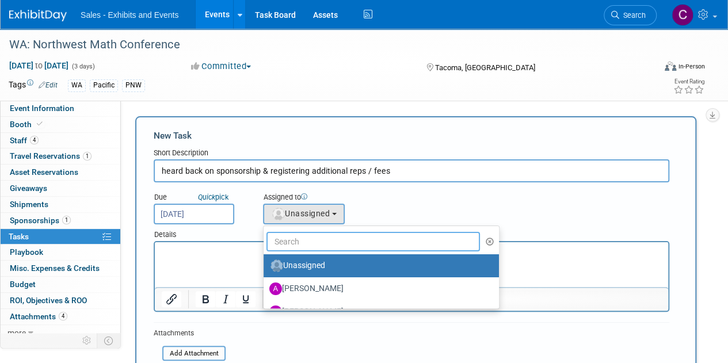
click at [322, 244] on input "text" at bounding box center [372, 242] width 213 height 20
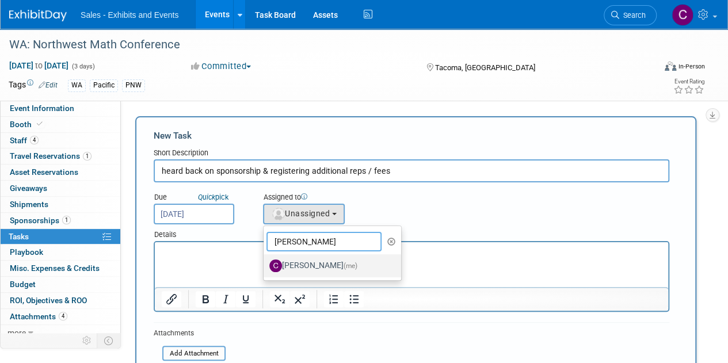
type input "christine"
click at [335, 259] on label "Christine Lurz (me)" at bounding box center [329, 266] width 120 height 18
click at [265, 261] on input "Christine Lurz (me)" at bounding box center [261, 264] width 7 height 7
select select "a9e3834d-668b-4315-a5d4-069993be606a"
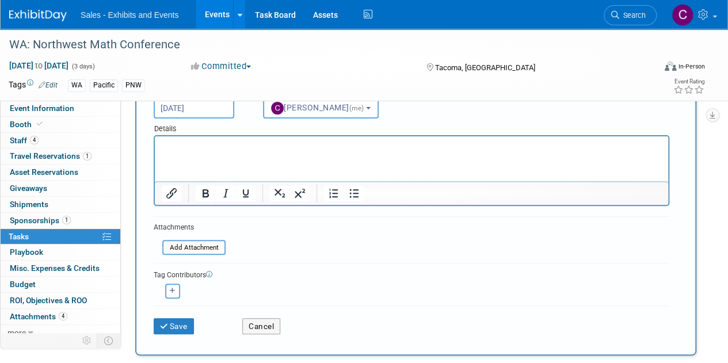
scroll to position [121, 0]
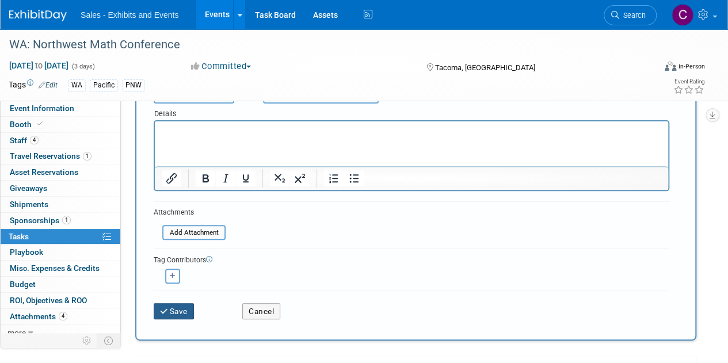
click at [166, 308] on icon "submit" at bounding box center [165, 312] width 10 height 8
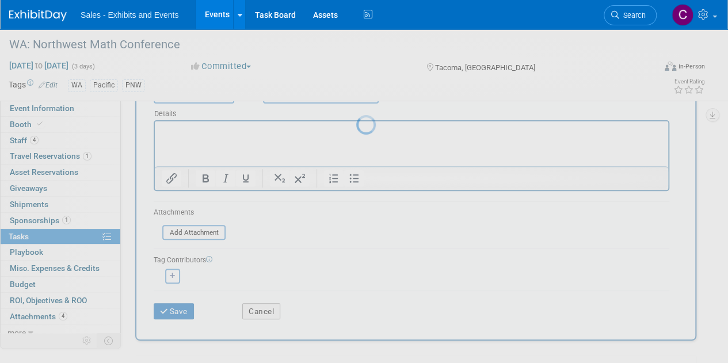
scroll to position [0, 0]
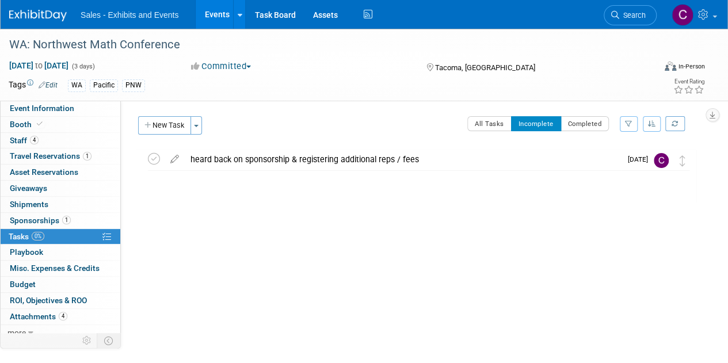
click at [213, 8] on link "Events" at bounding box center [217, 14] width 42 height 29
